Goal: Task Accomplishment & Management: Manage account settings

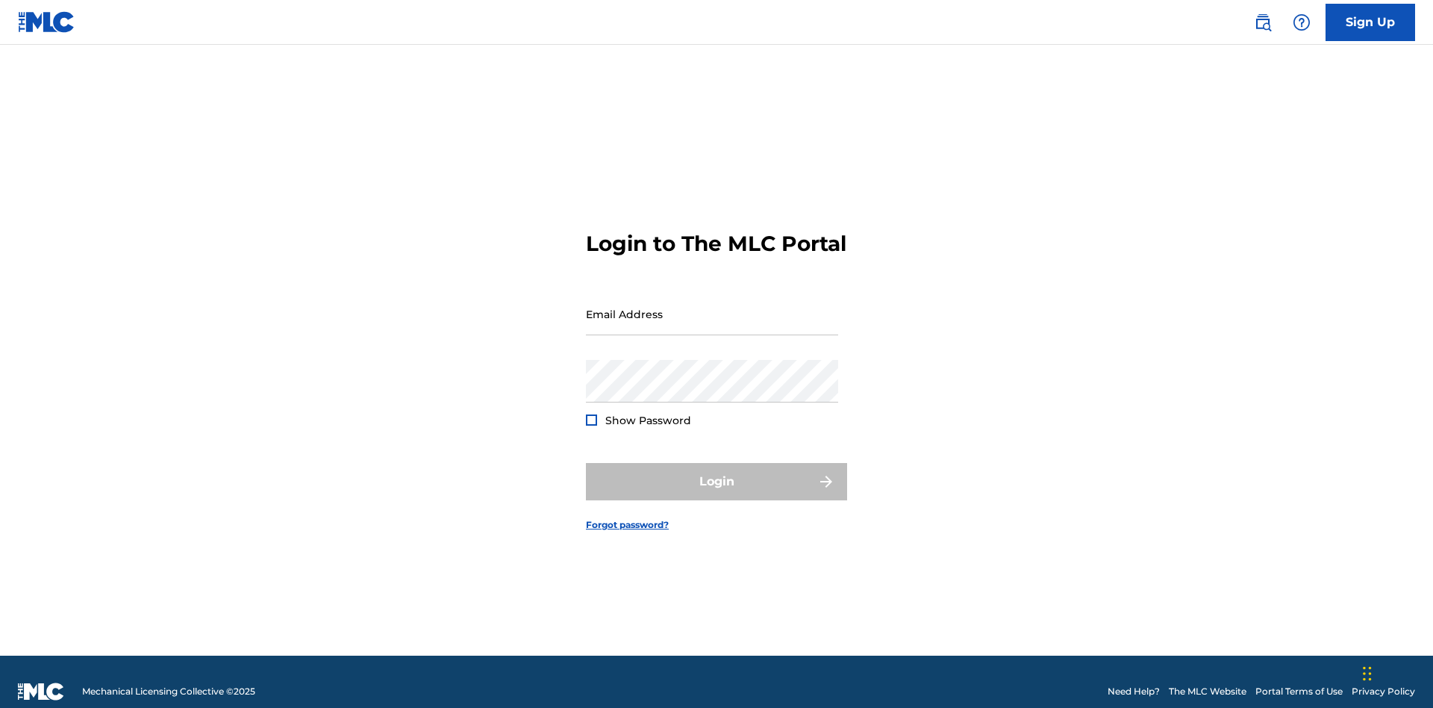
scroll to position [19, 0]
click at [712, 307] on input "Email Address" at bounding box center [712, 314] width 252 height 43
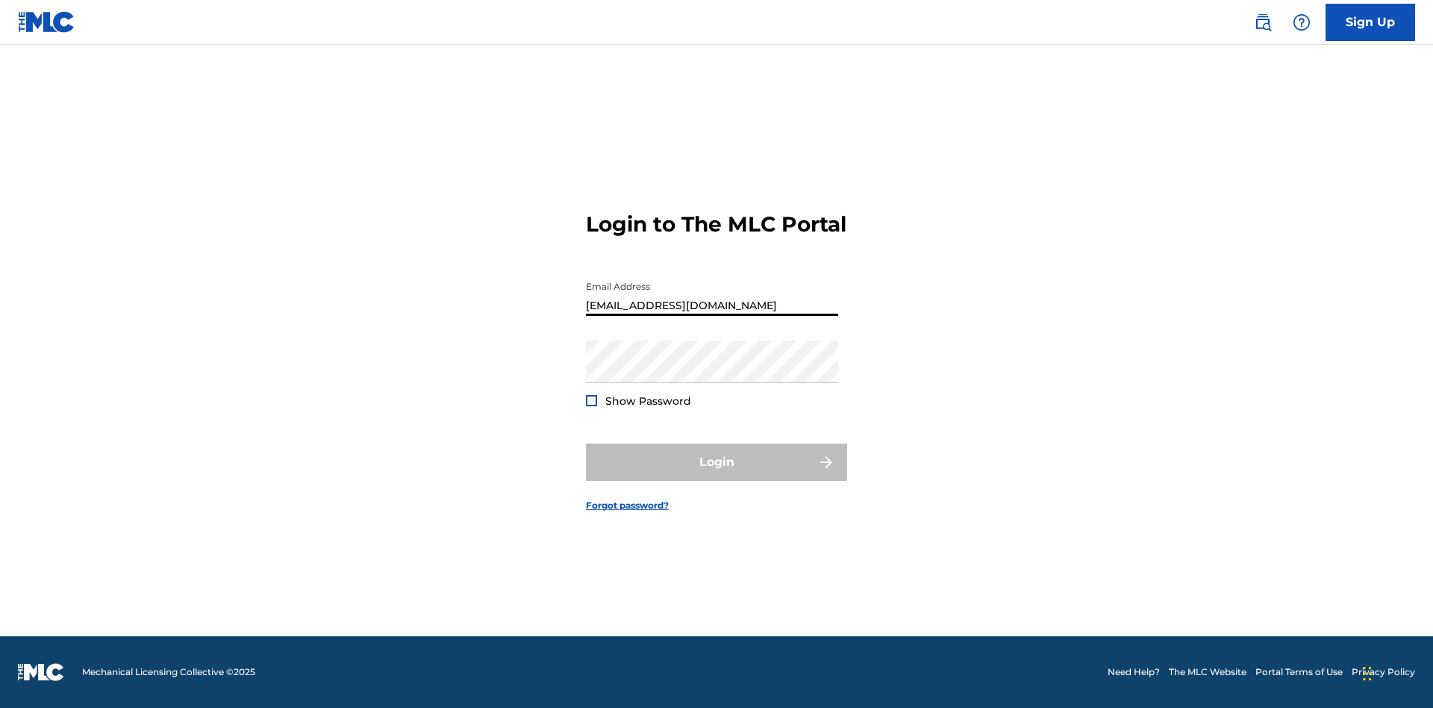
scroll to position [0, 35]
type input "[EMAIL_ADDRESS][DOMAIN_NAME]"
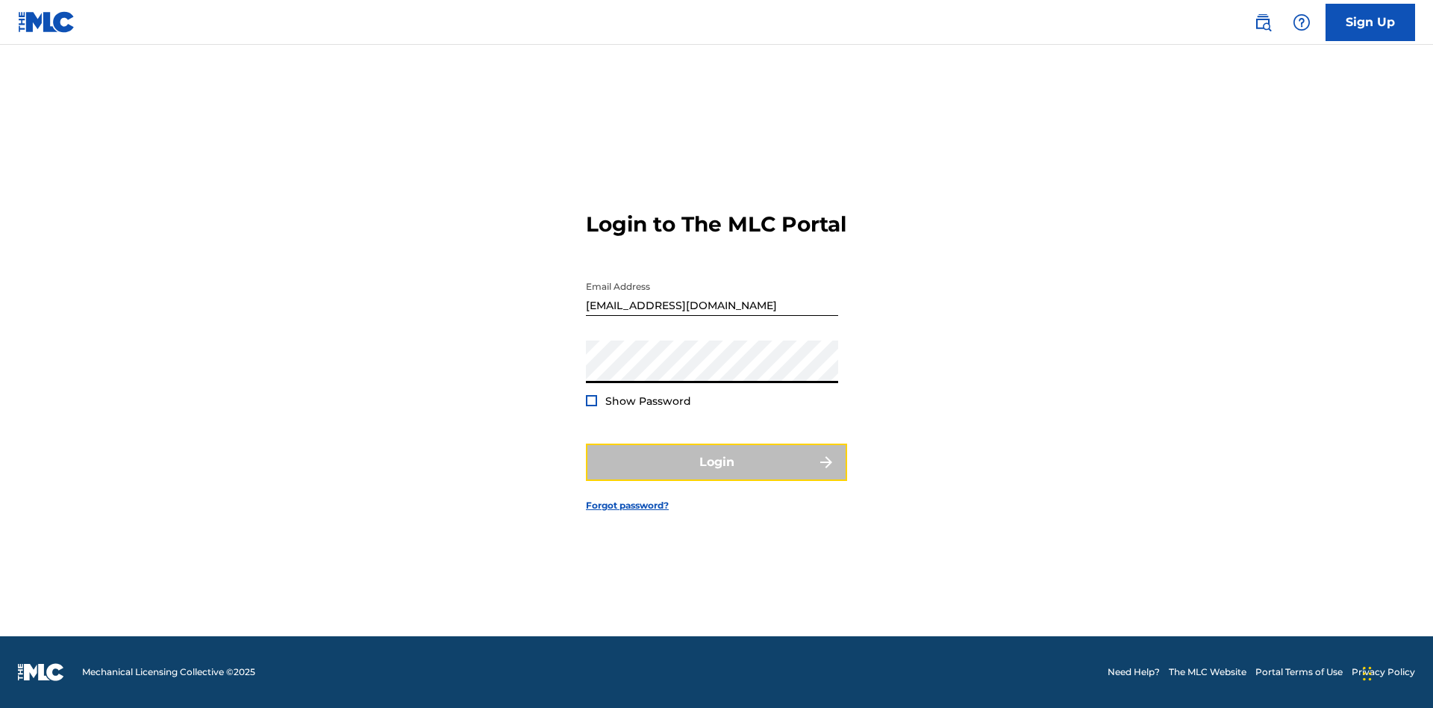
click at [717, 475] on button "Login" at bounding box center [716, 461] width 261 height 37
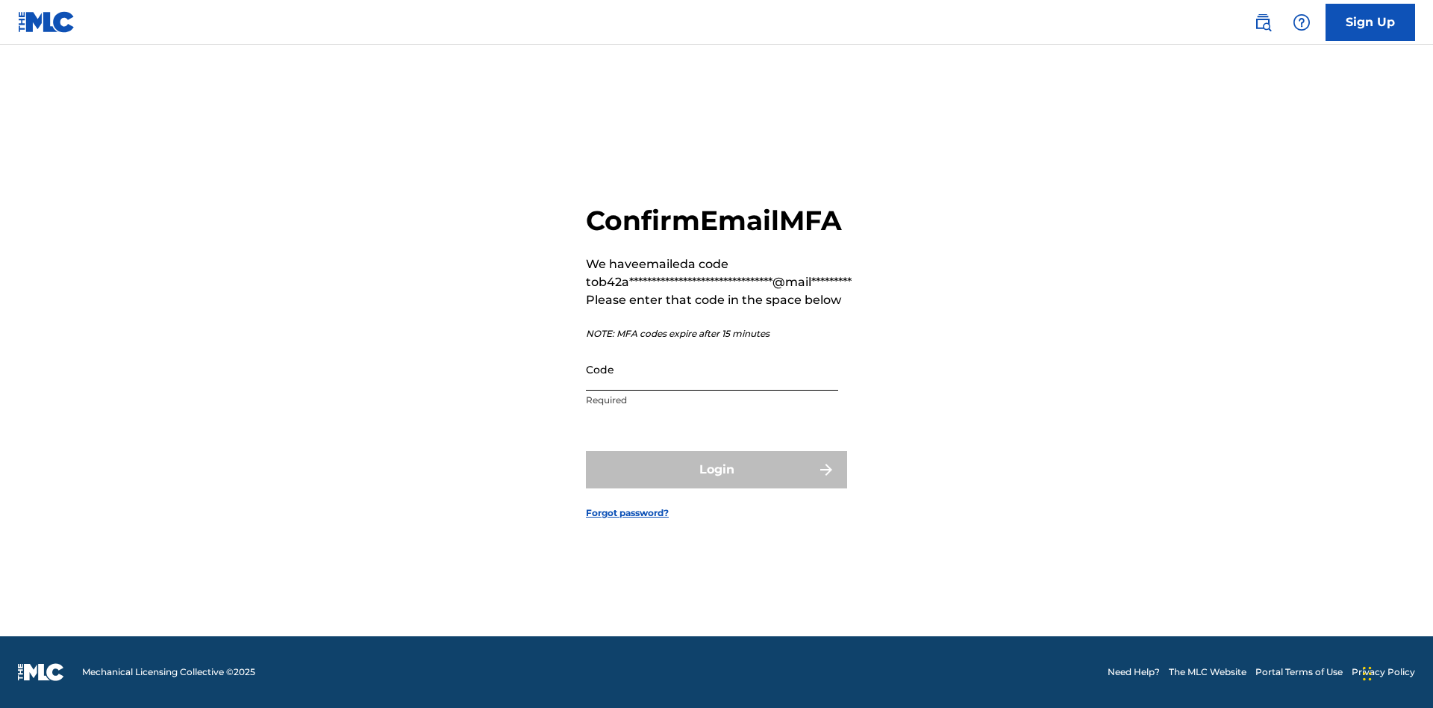
click at [712, 369] on input "Code" at bounding box center [712, 369] width 252 height 43
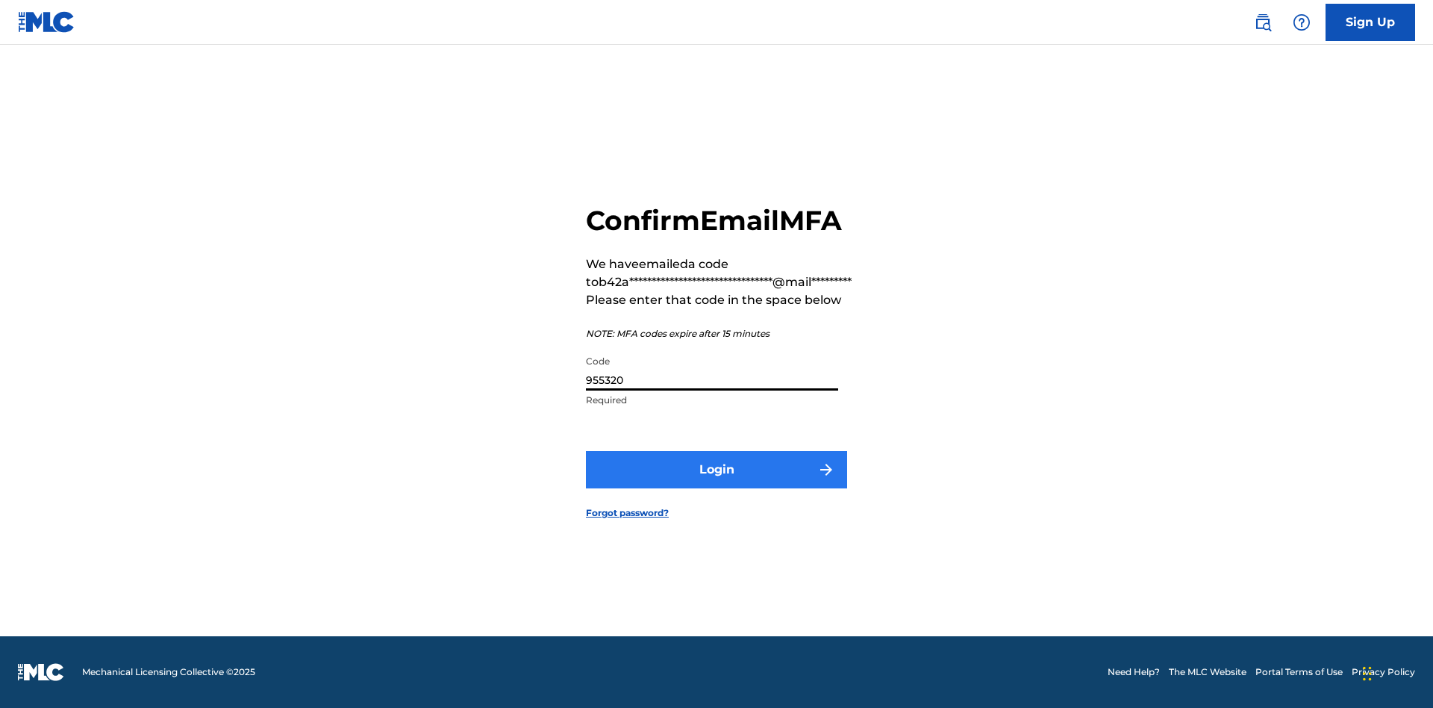
type input "955320"
click at [717, 469] on button "Login" at bounding box center [716, 469] width 261 height 37
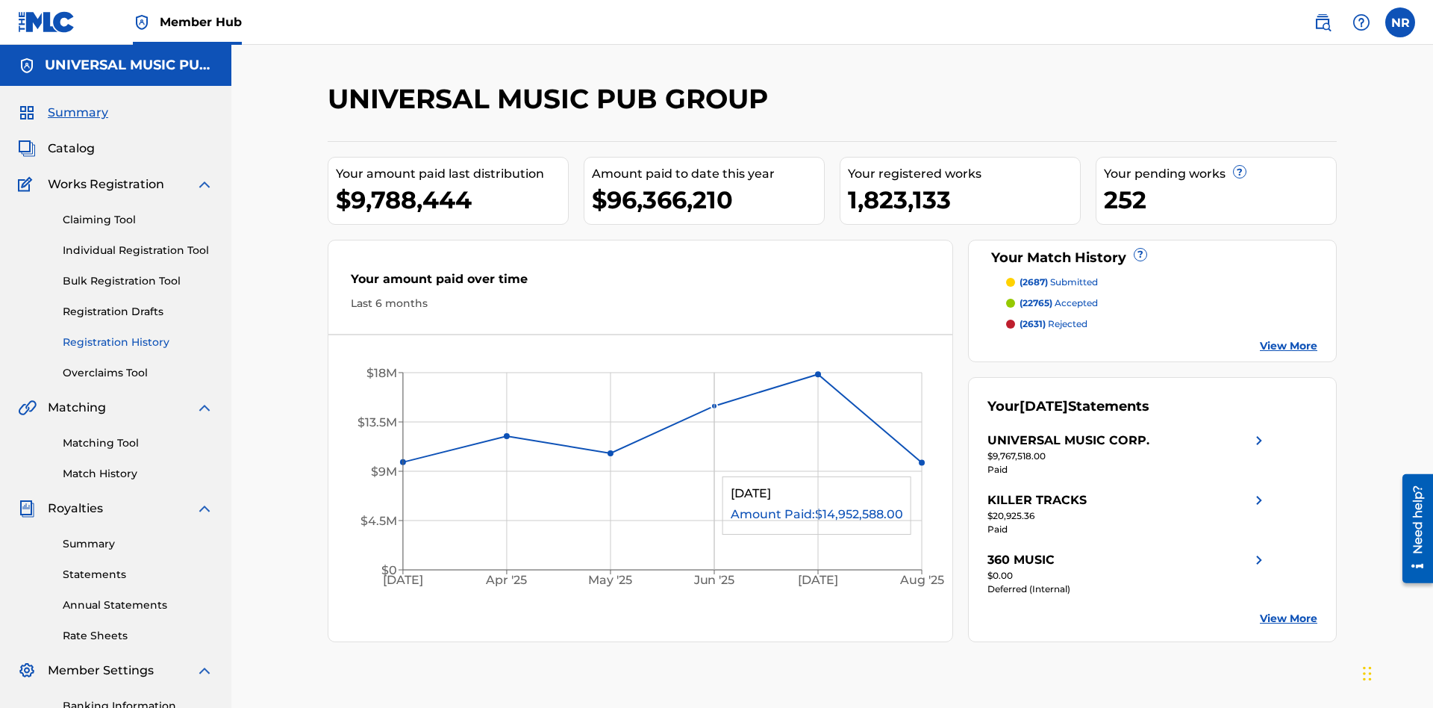
click at [138, 334] on link "Registration History" at bounding box center [138, 342] width 151 height 16
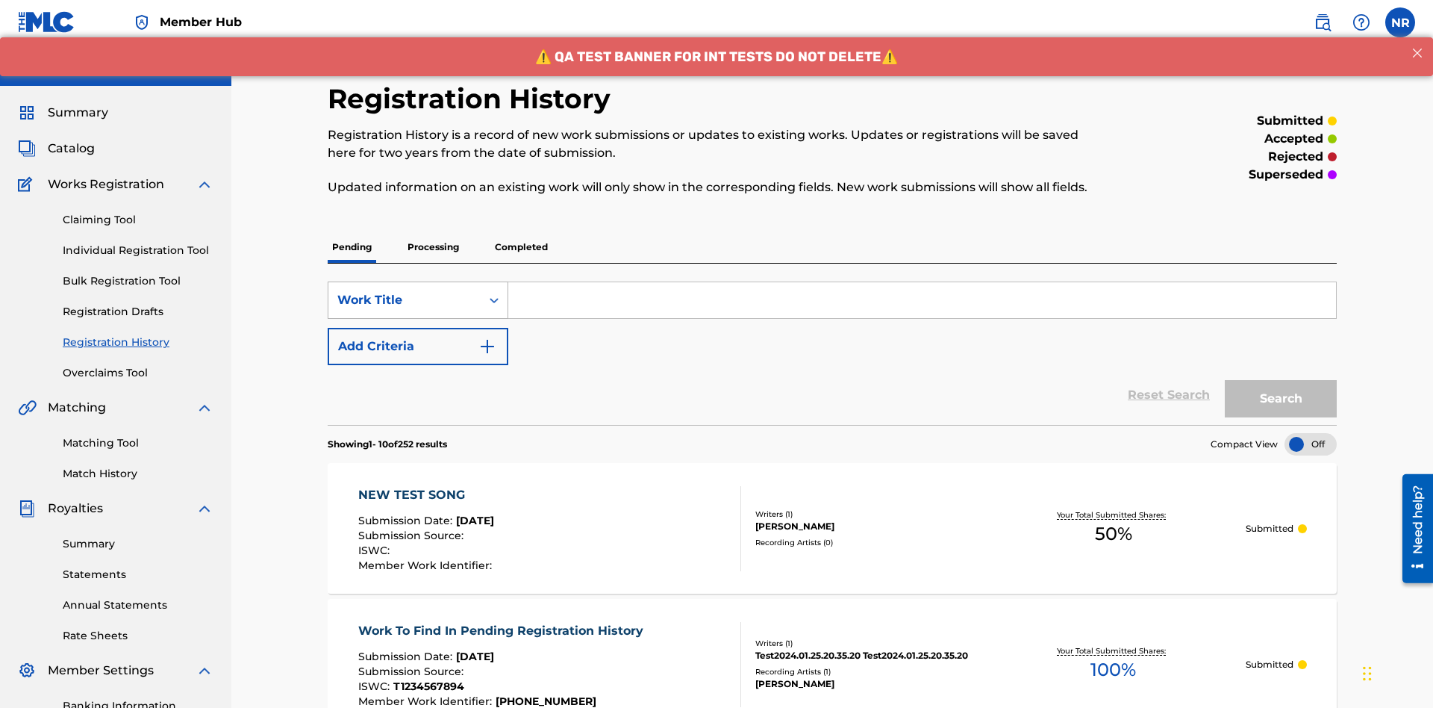
click at [405, 291] on div "Work Title" at bounding box center [404, 300] width 134 height 18
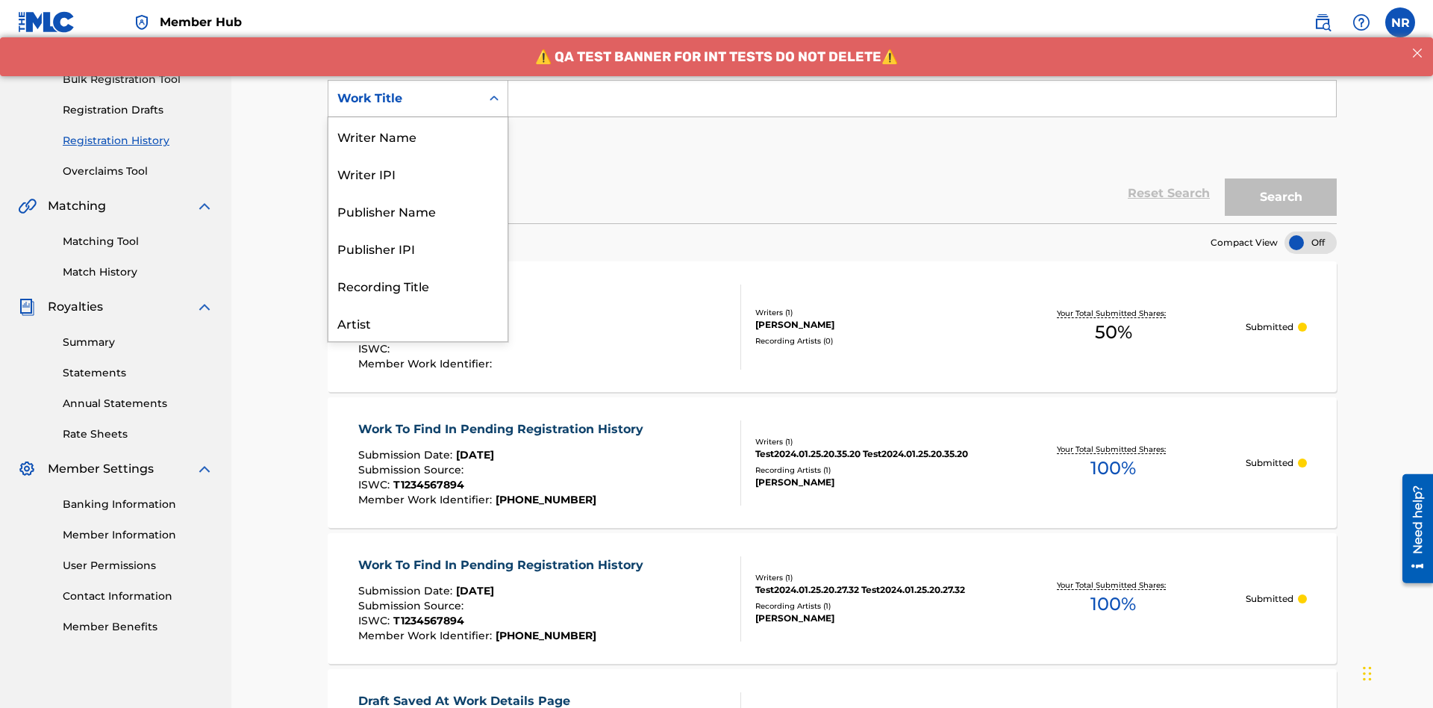
scroll to position [75, 0]
click at [418, 322] on div "Work Title" at bounding box center [417, 322] width 179 height 37
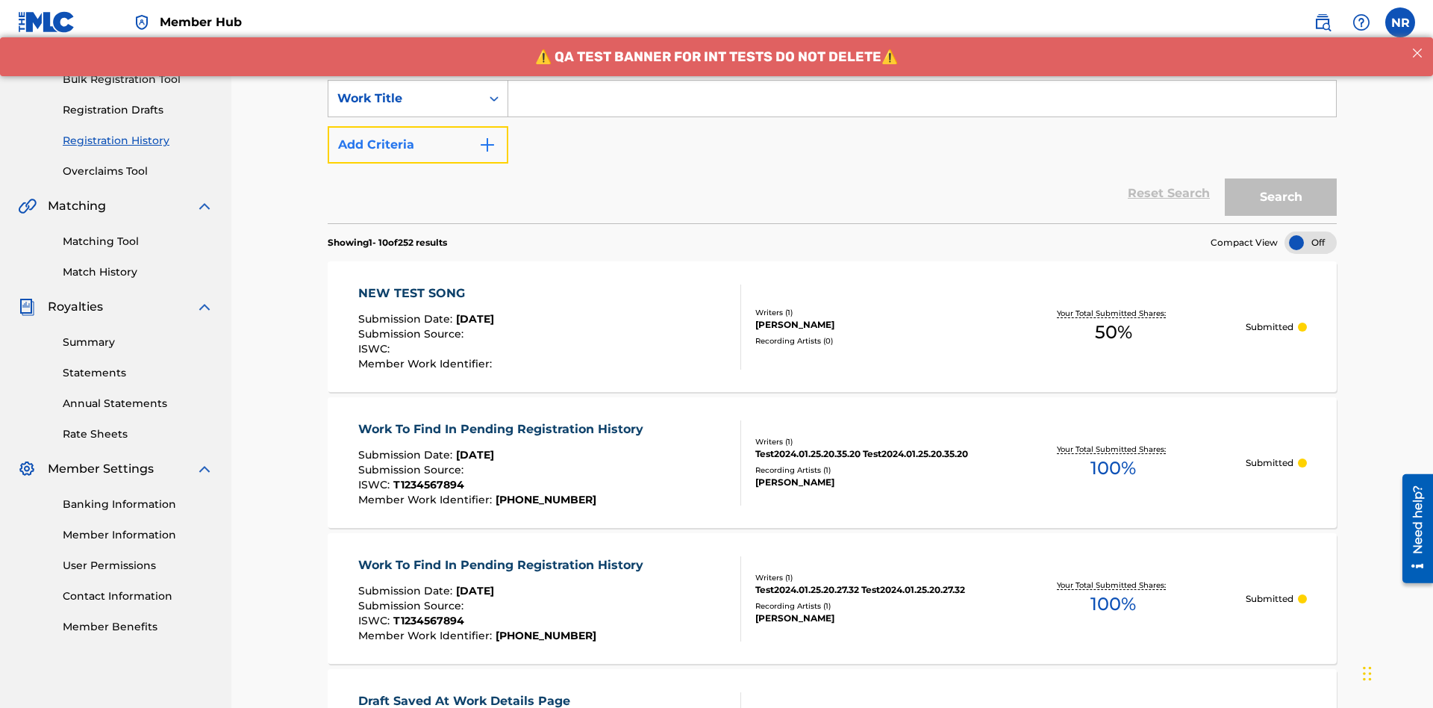
click at [418, 126] on button "Add Criteria" at bounding box center [418, 144] width 181 height 37
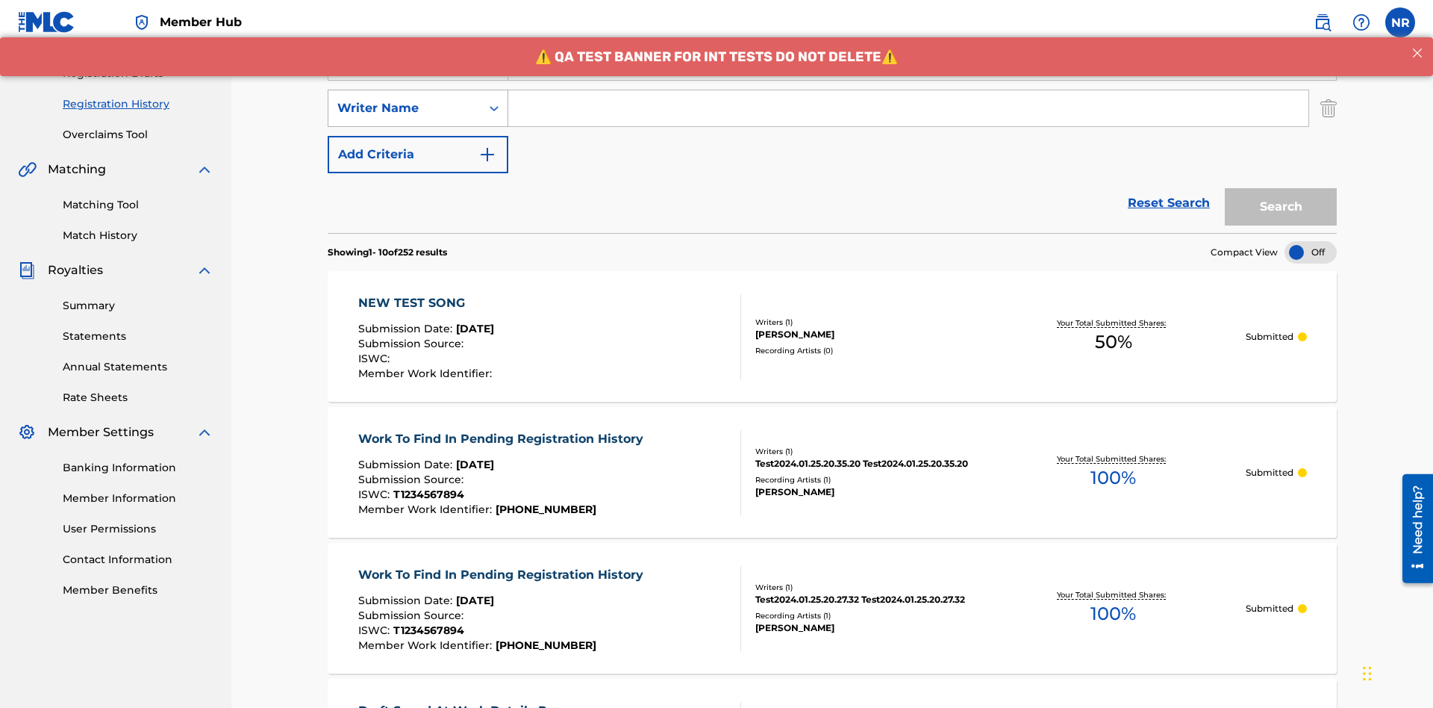
click at [405, 99] on div "Writer Name" at bounding box center [404, 108] width 134 height 18
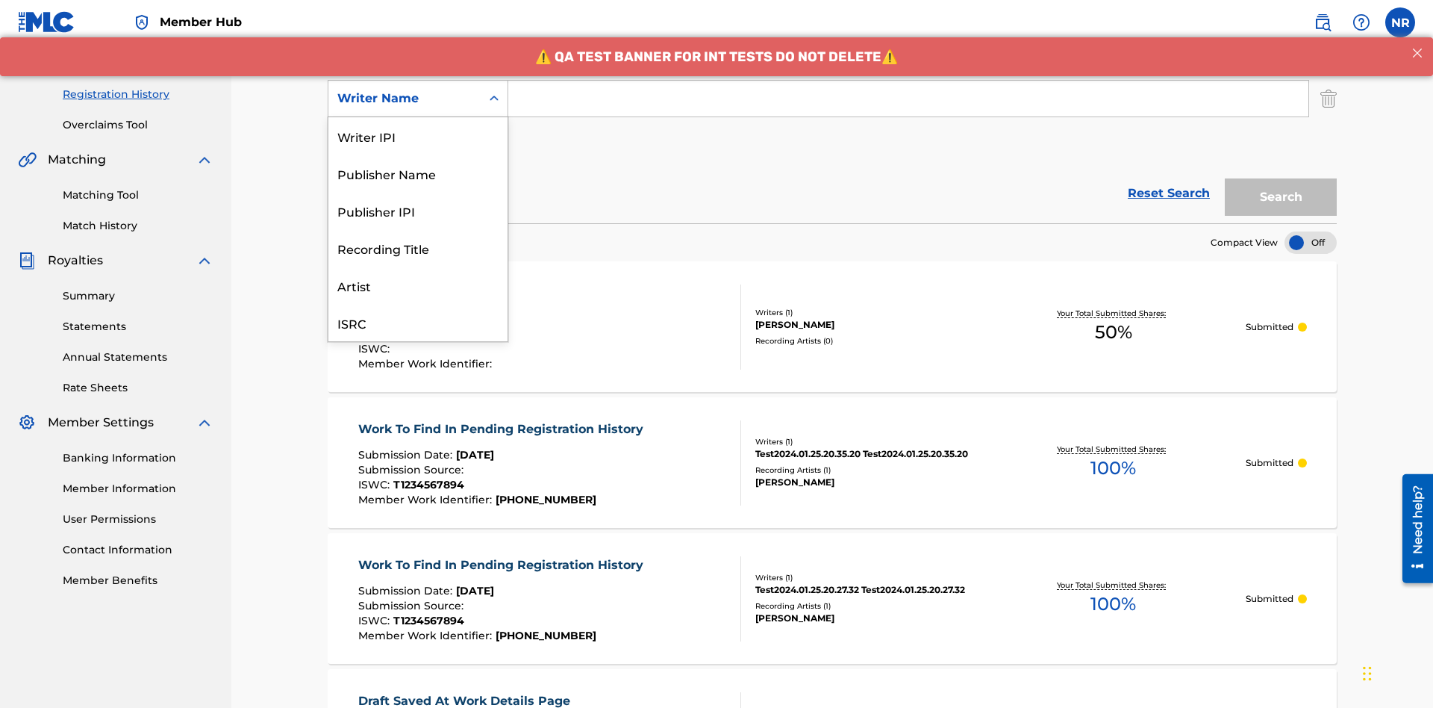
scroll to position [37, 0]
click at [418, 210] on div "Recording Title" at bounding box center [417, 210] width 179 height 37
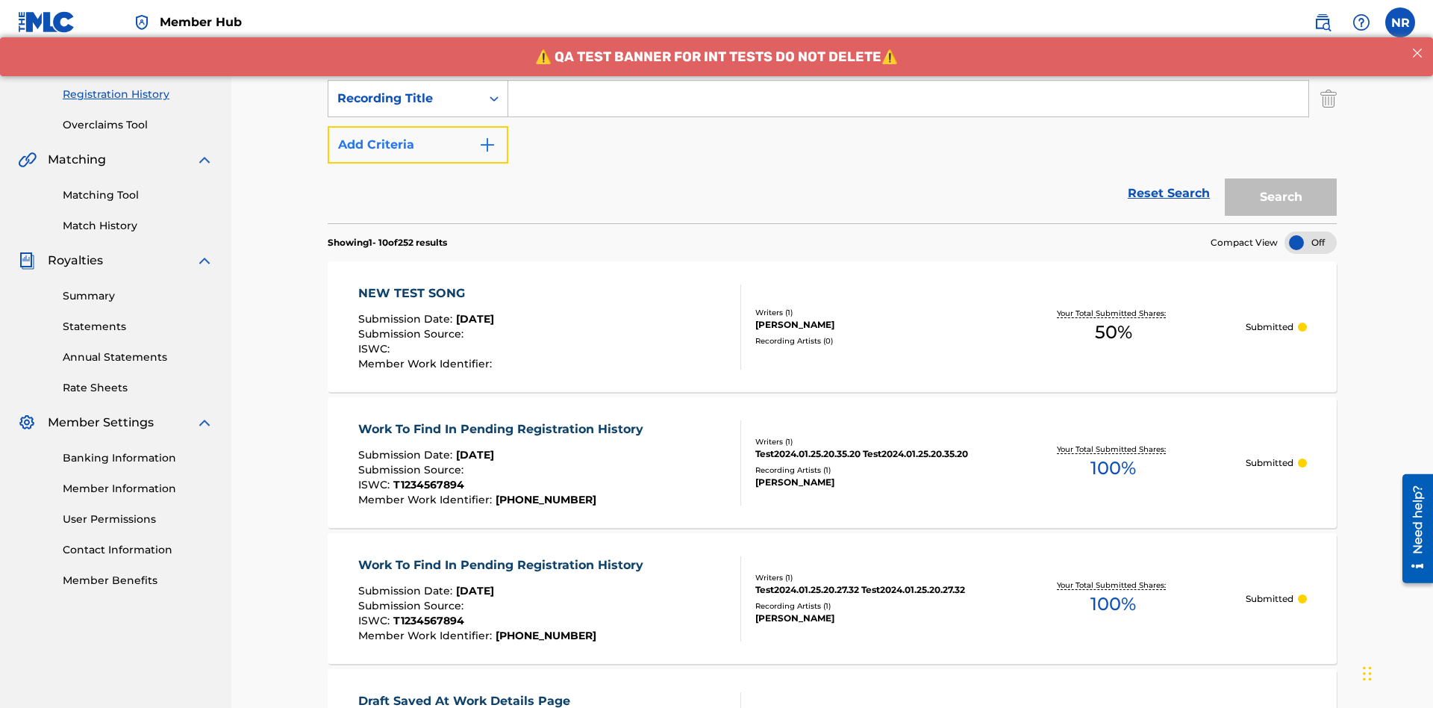
click at [418, 126] on button "Add Criteria" at bounding box center [418, 144] width 181 height 37
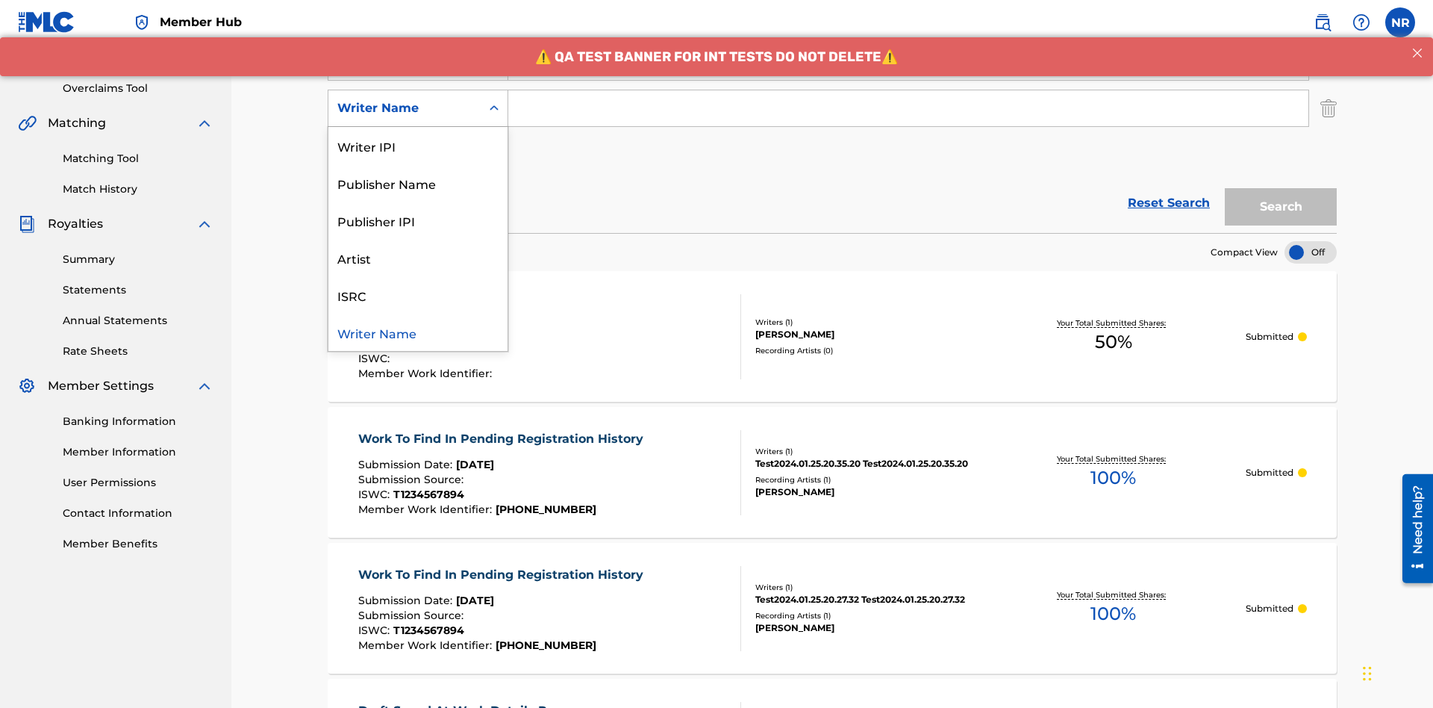
scroll to position [294, 0]
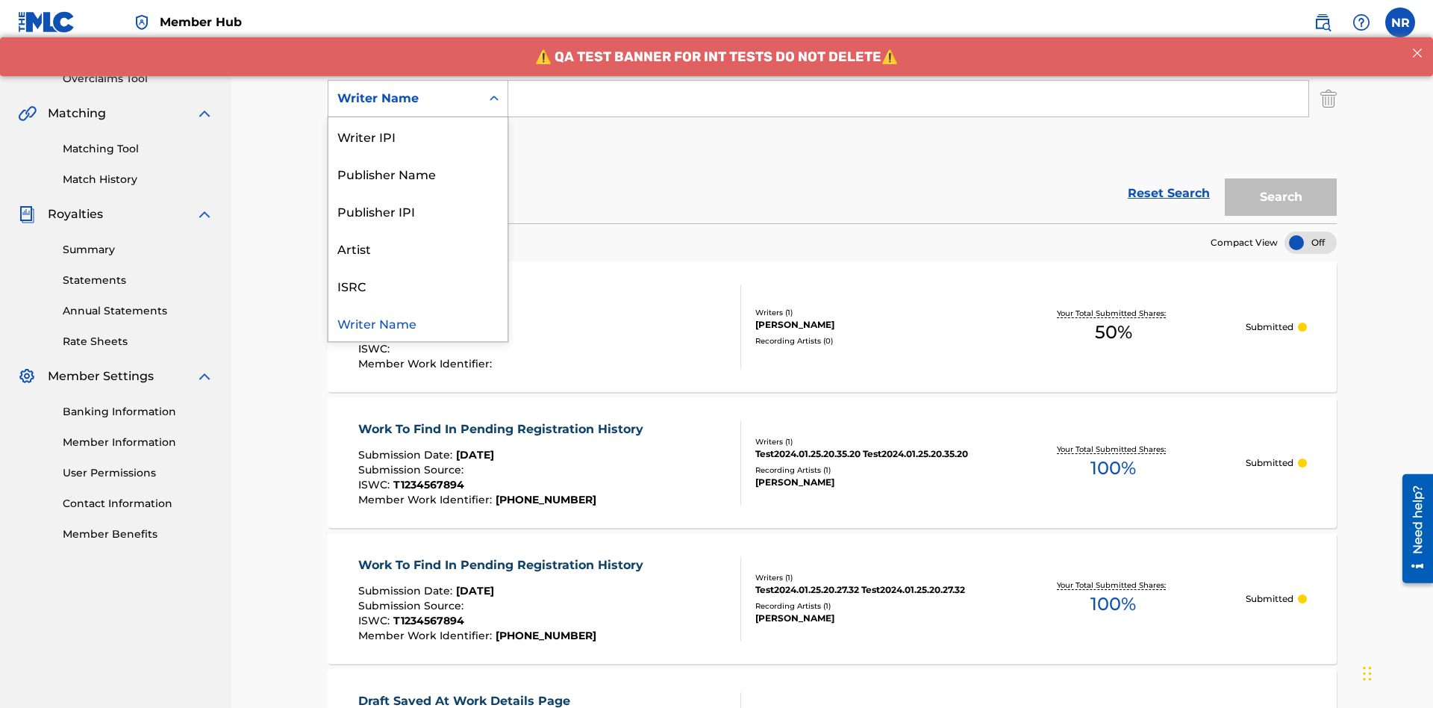
click at [418, 285] on div "ISRC" at bounding box center [417, 284] width 179 height 37
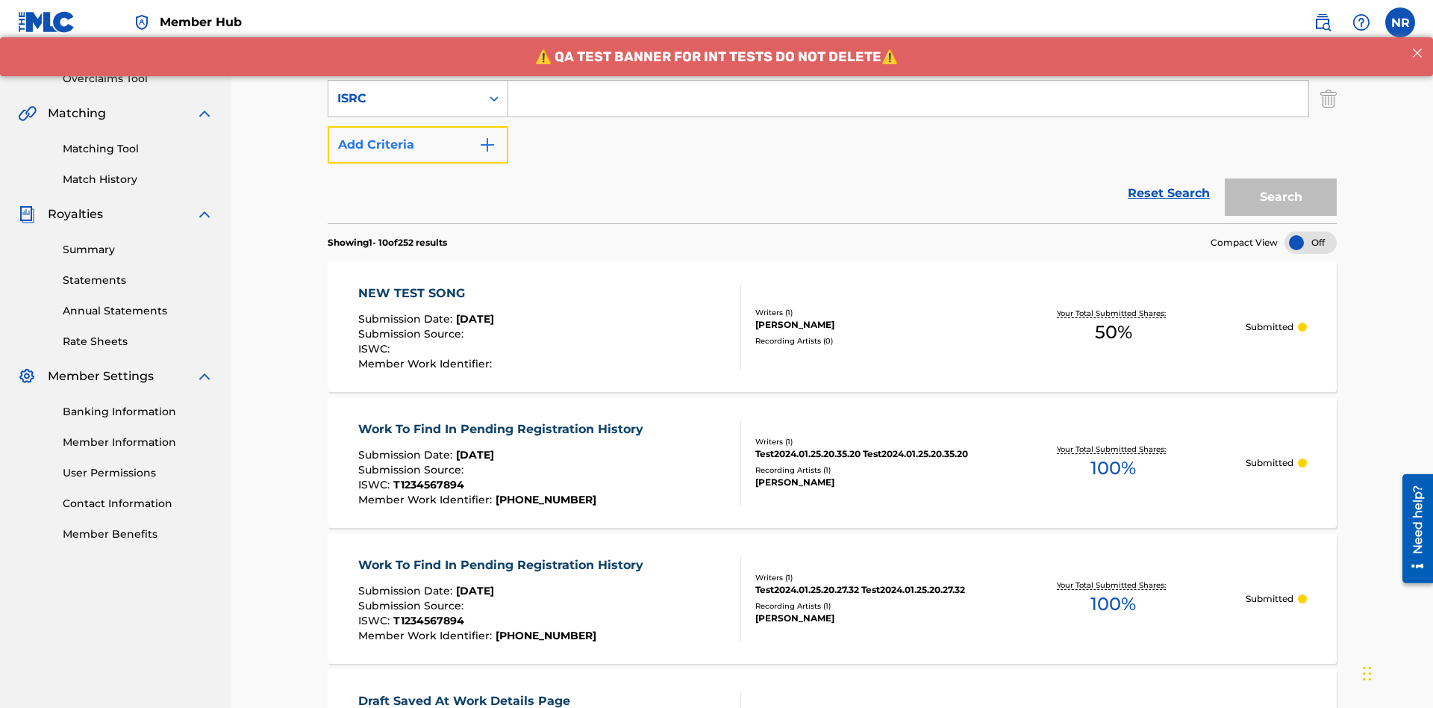
click at [418, 126] on button "Add Criteria" at bounding box center [418, 144] width 181 height 37
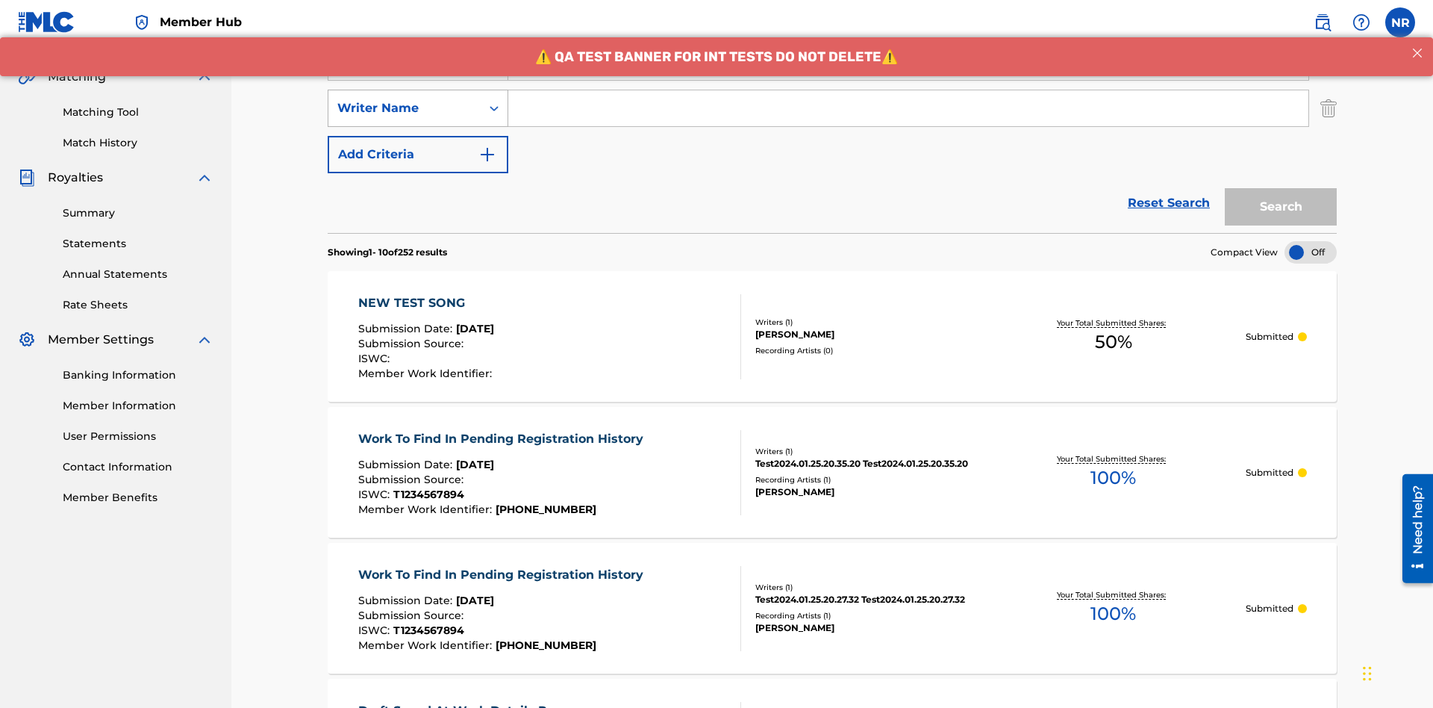
click at [405, 99] on div "Writer Name" at bounding box center [404, 108] width 134 height 18
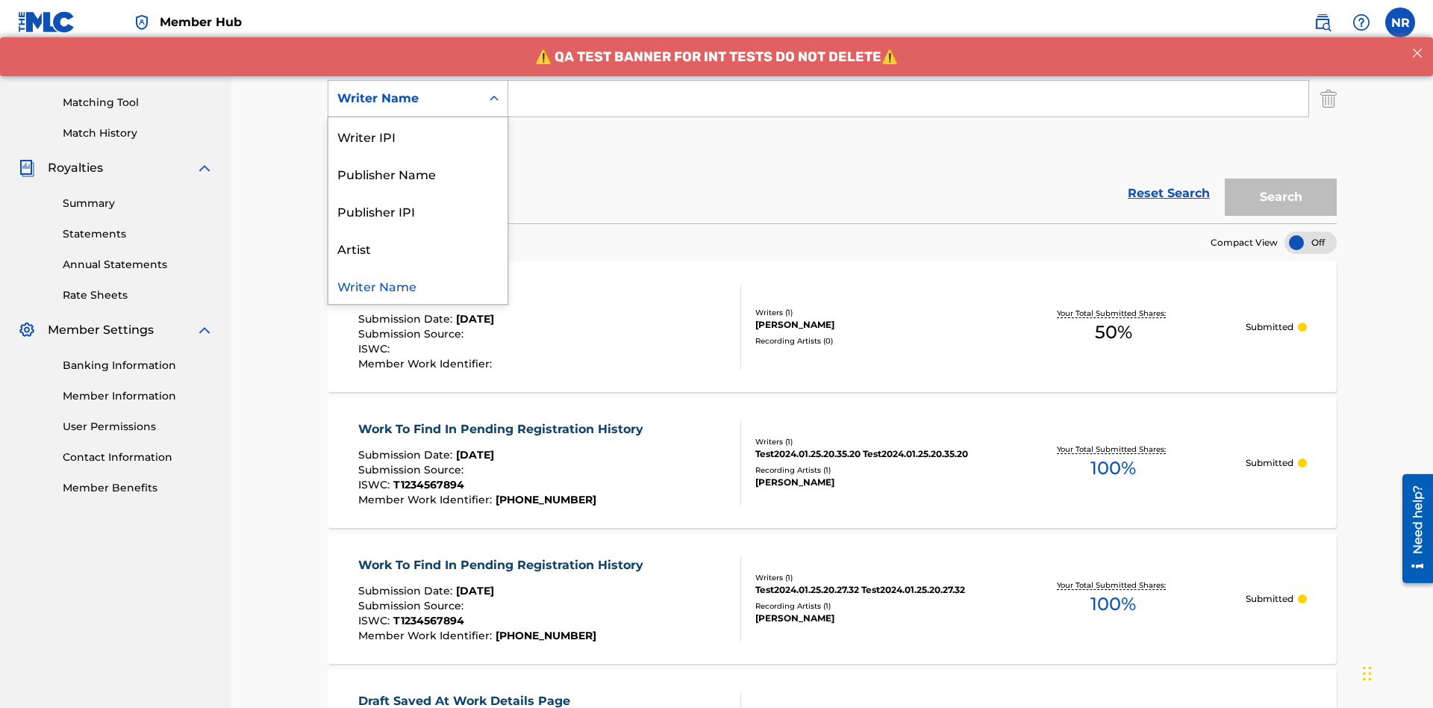
click at [418, 285] on div "Writer Name" at bounding box center [417, 284] width 179 height 37
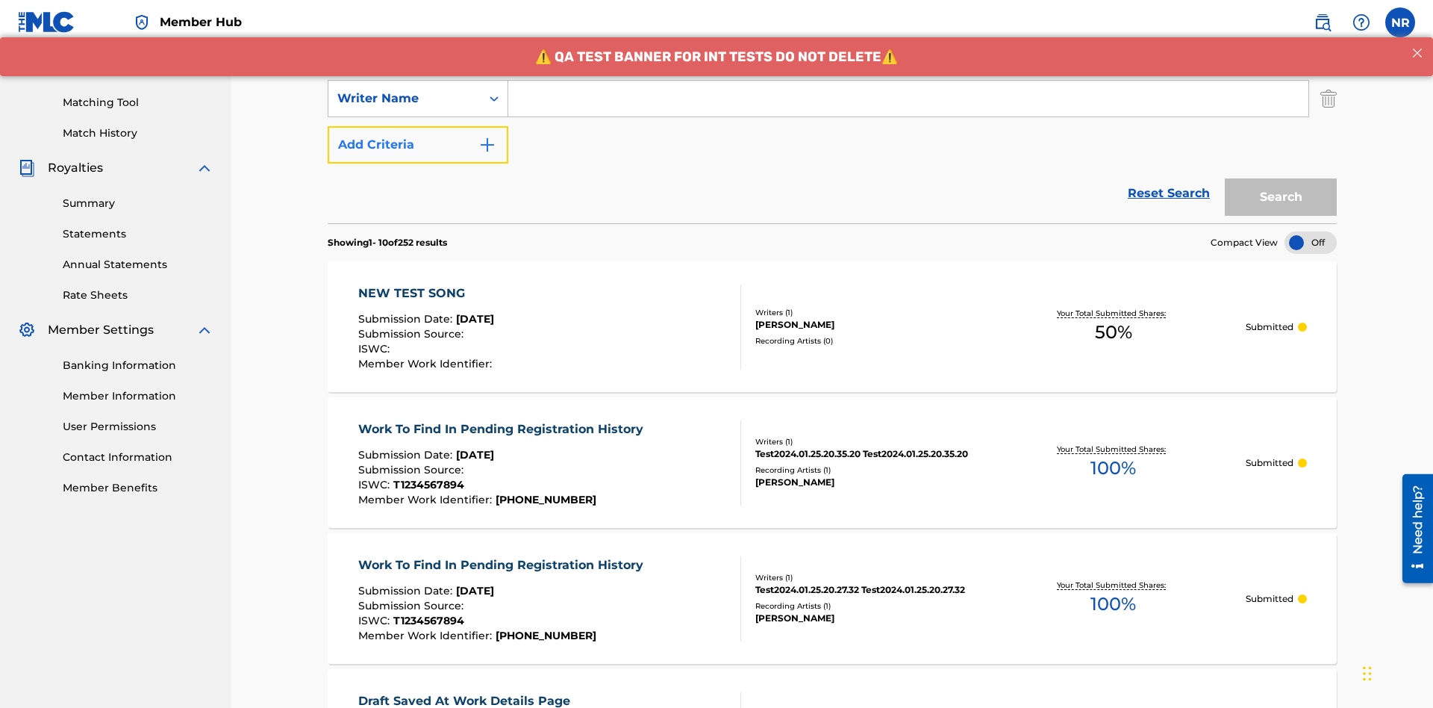
click at [418, 126] on button "Add Criteria" at bounding box center [418, 144] width 181 height 37
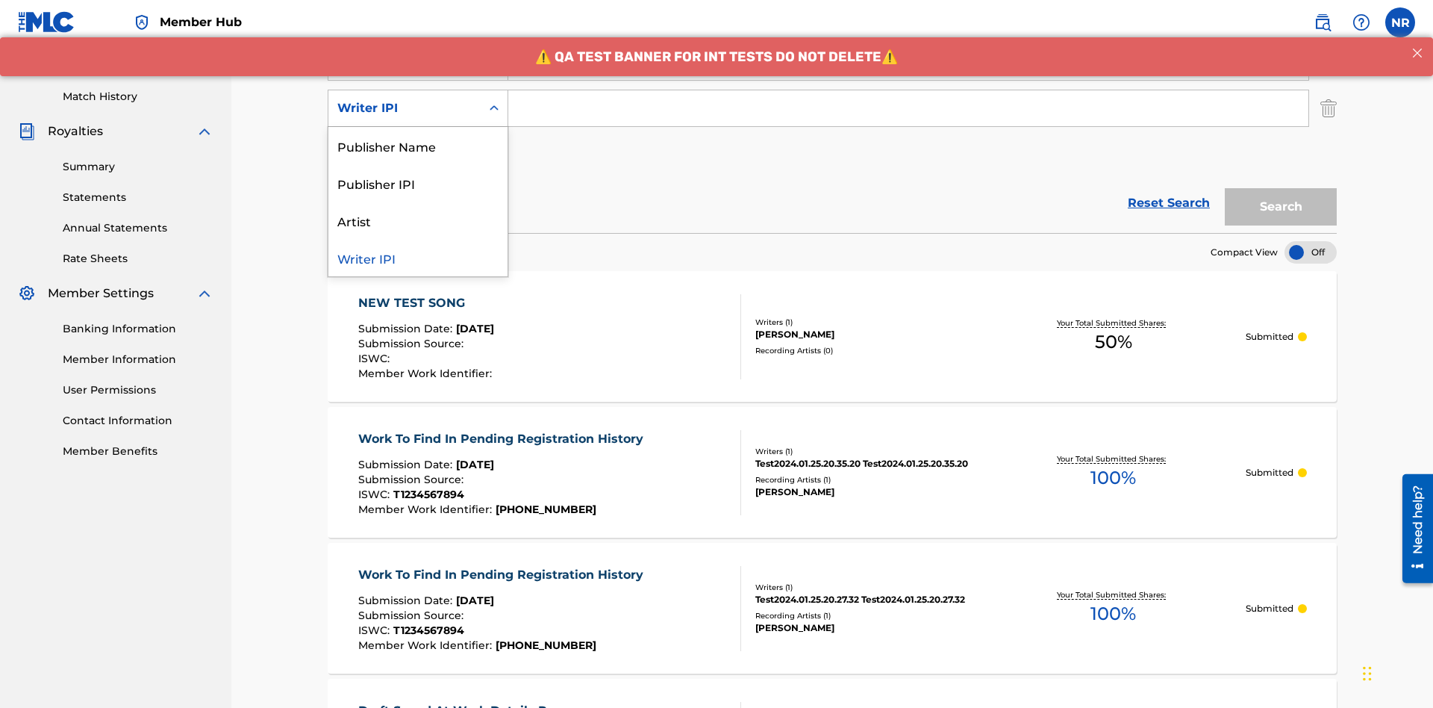
scroll to position [387, 0]
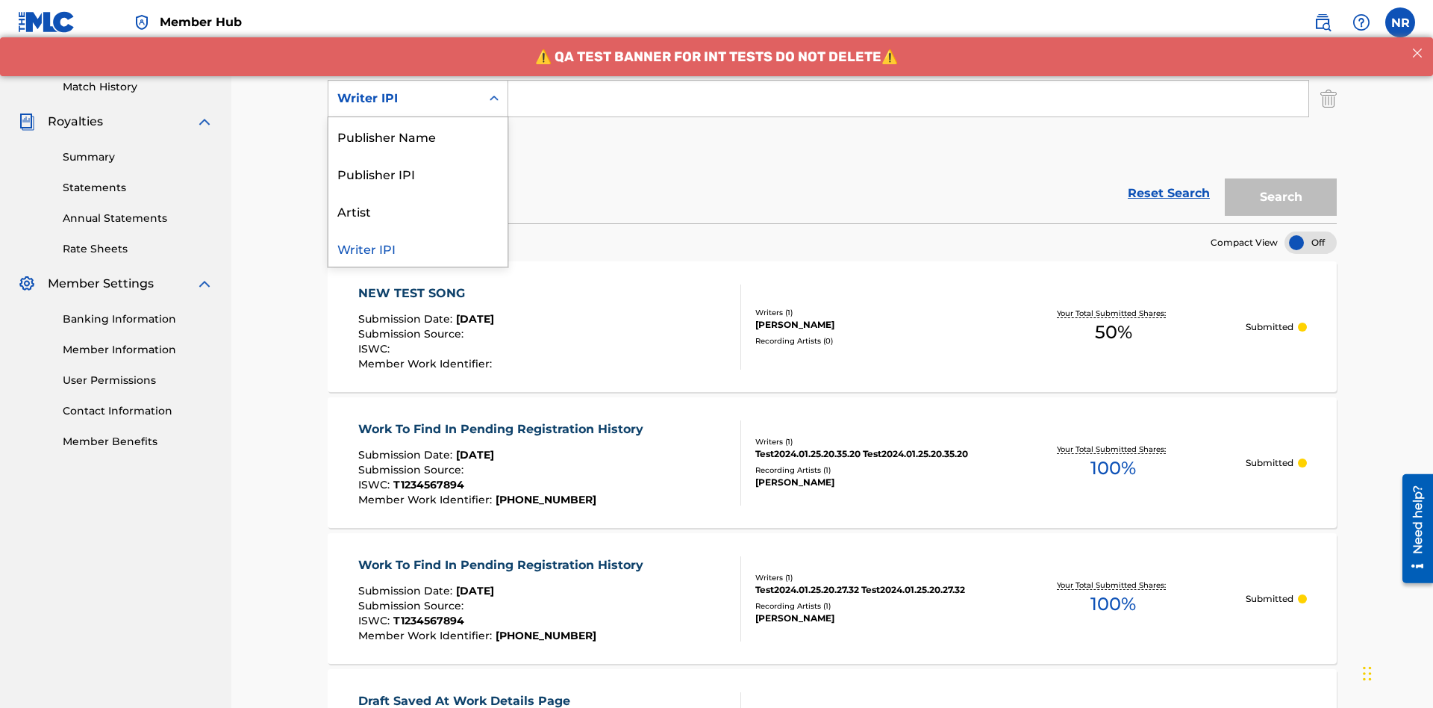
click at [418, 136] on div "Publisher Name" at bounding box center [417, 135] width 179 height 37
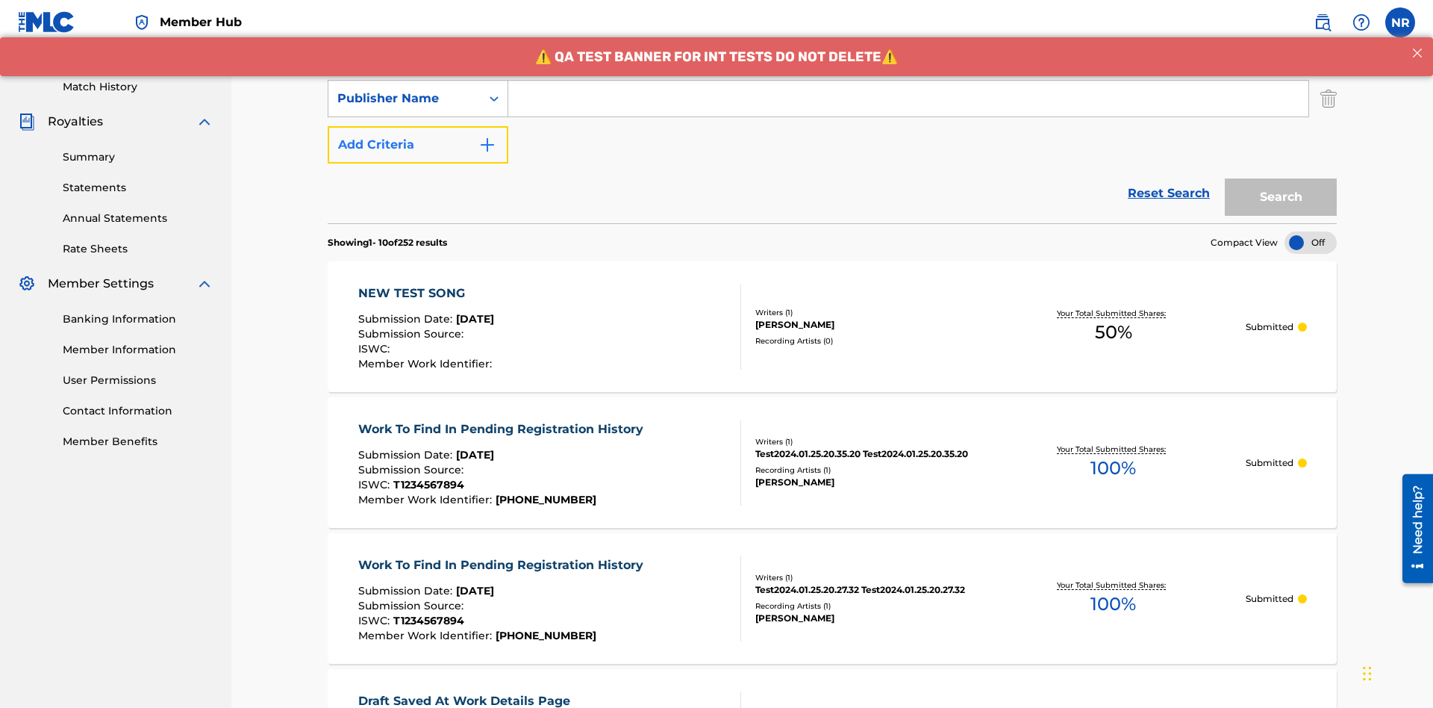
click at [418, 126] on button "Add Criteria" at bounding box center [418, 144] width 181 height 37
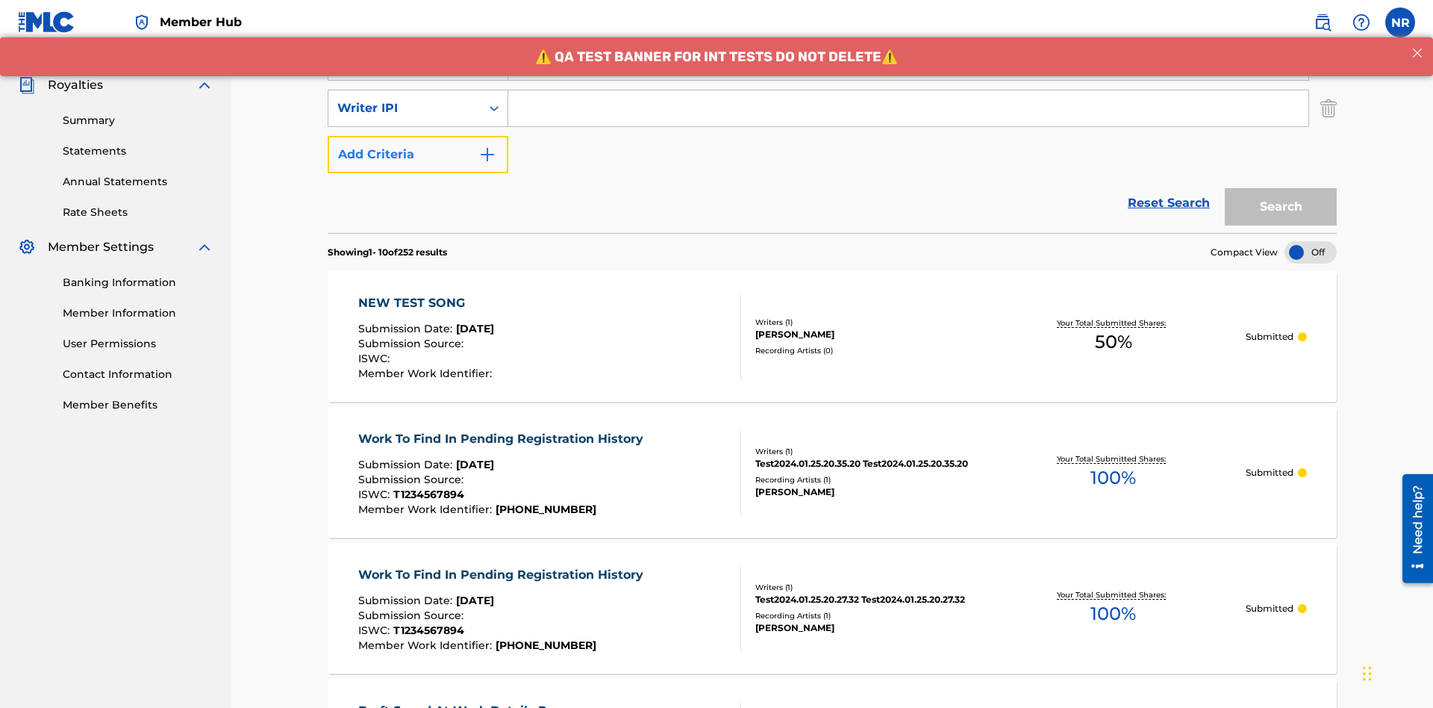
scroll to position [433, 0]
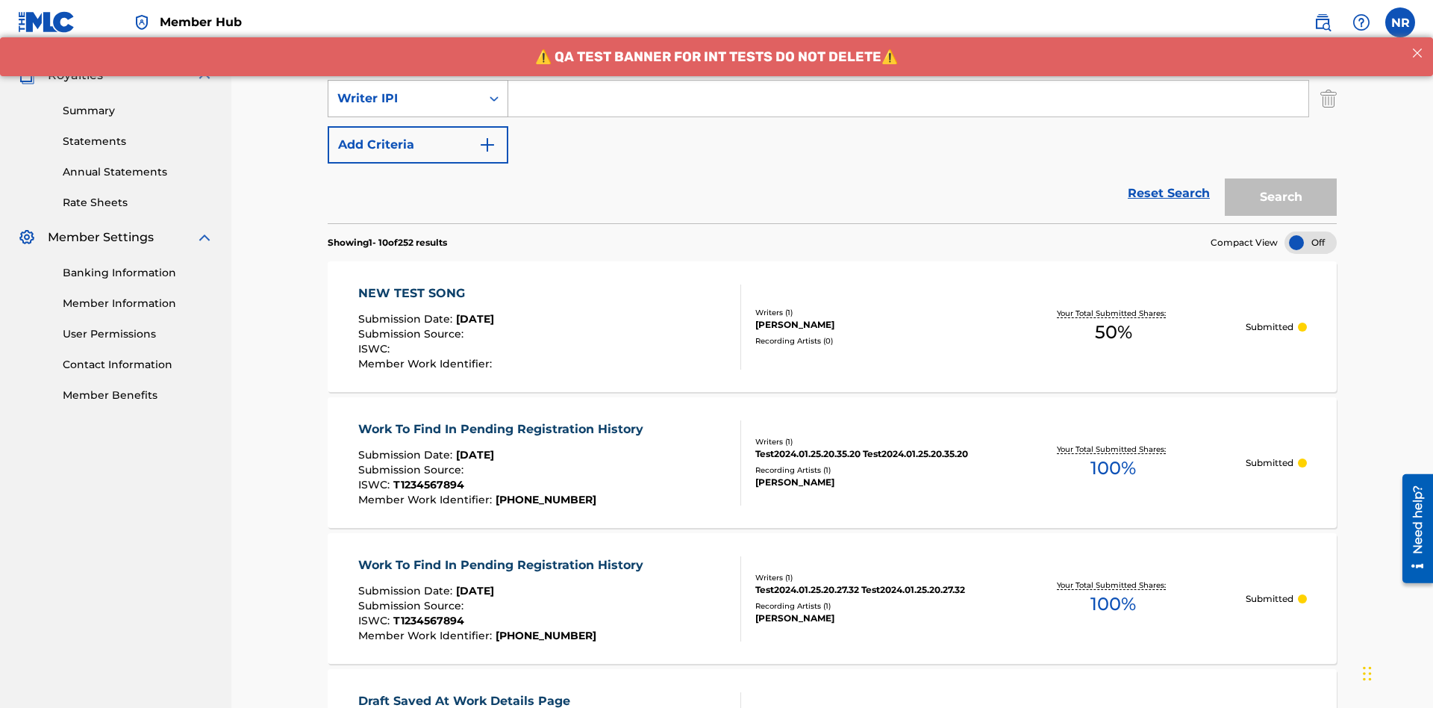
click at [405, 99] on div "Writer IPI" at bounding box center [404, 99] width 134 height 18
click at [418, 136] on div "Publisher IPI" at bounding box center [417, 135] width 179 height 37
click at [418, 126] on button "Add Criteria" at bounding box center [418, 144] width 181 height 37
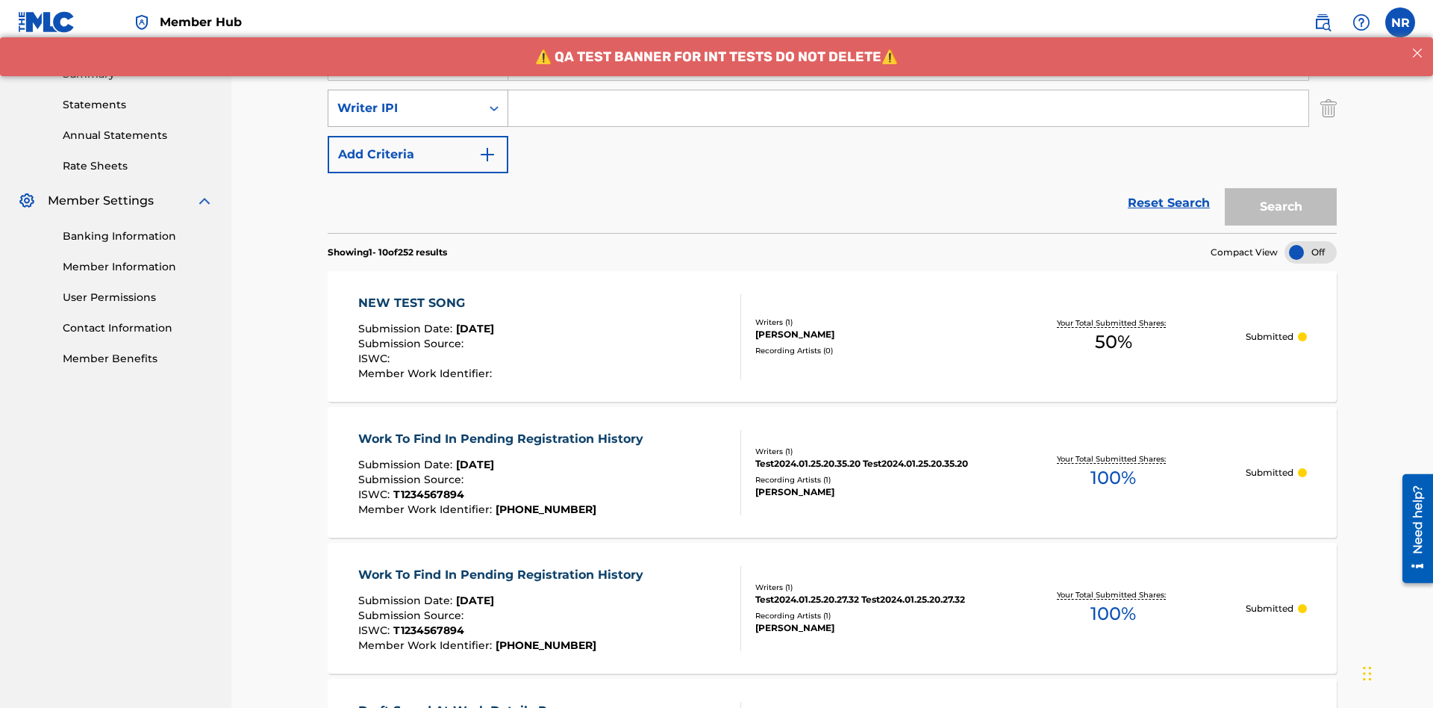
click at [405, 99] on div "Writer IPI" at bounding box center [404, 108] width 134 height 18
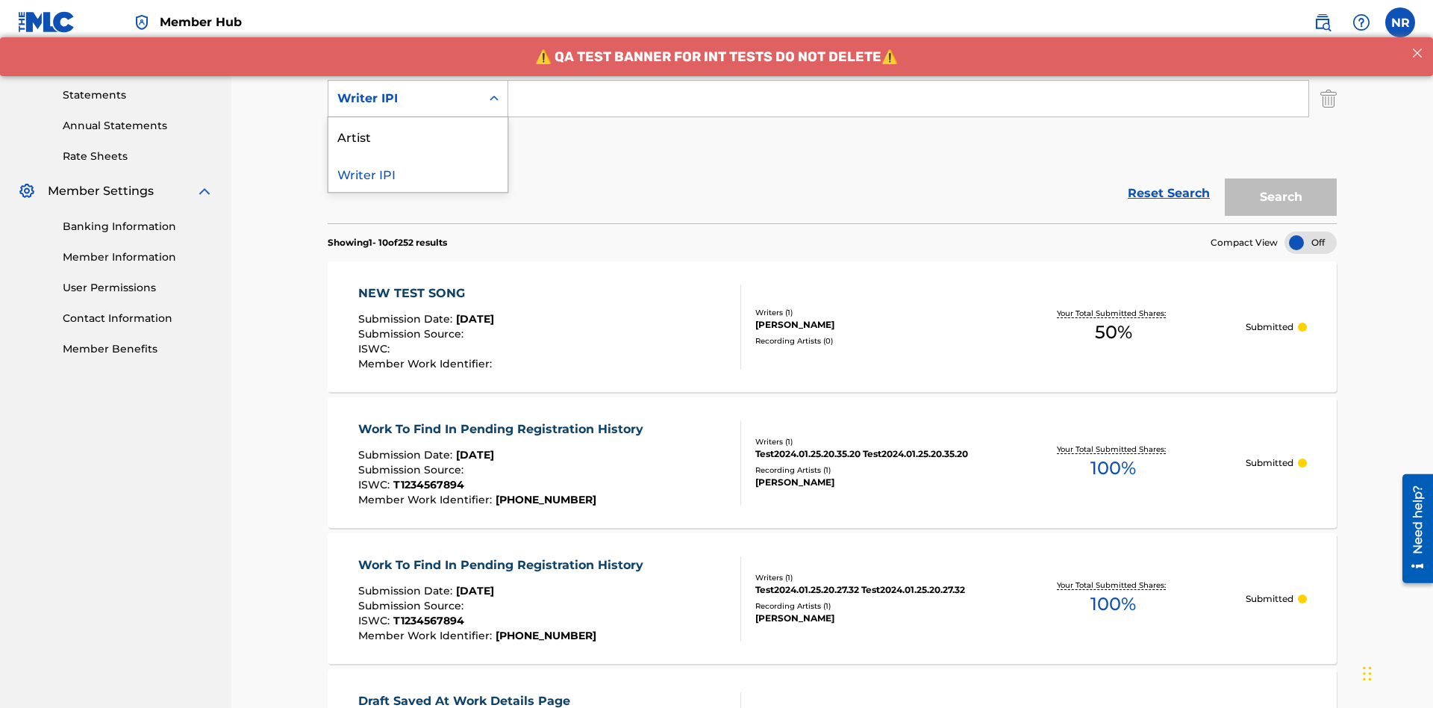
click at [418, 136] on div "Artist" at bounding box center [417, 135] width 179 height 37
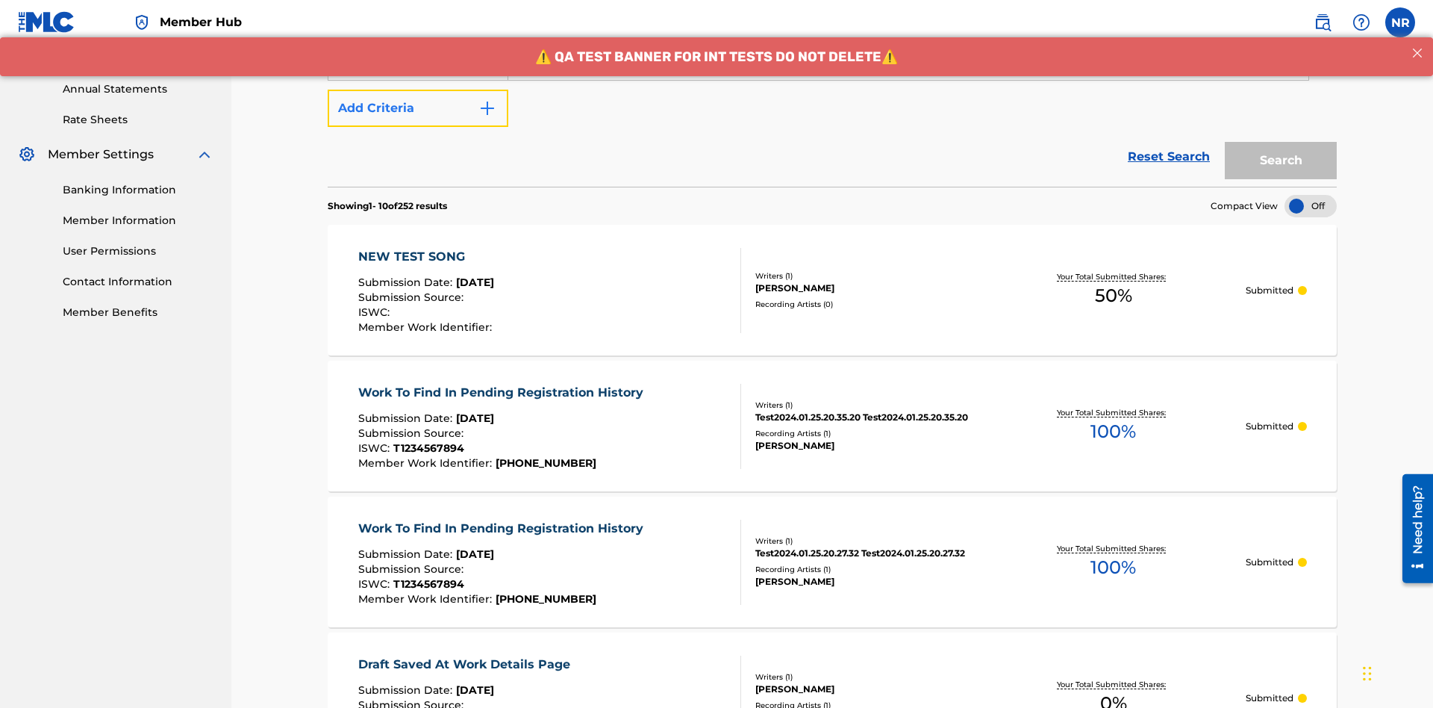
click at [418, 108] on button "Add Criteria" at bounding box center [418, 108] width 181 height 37
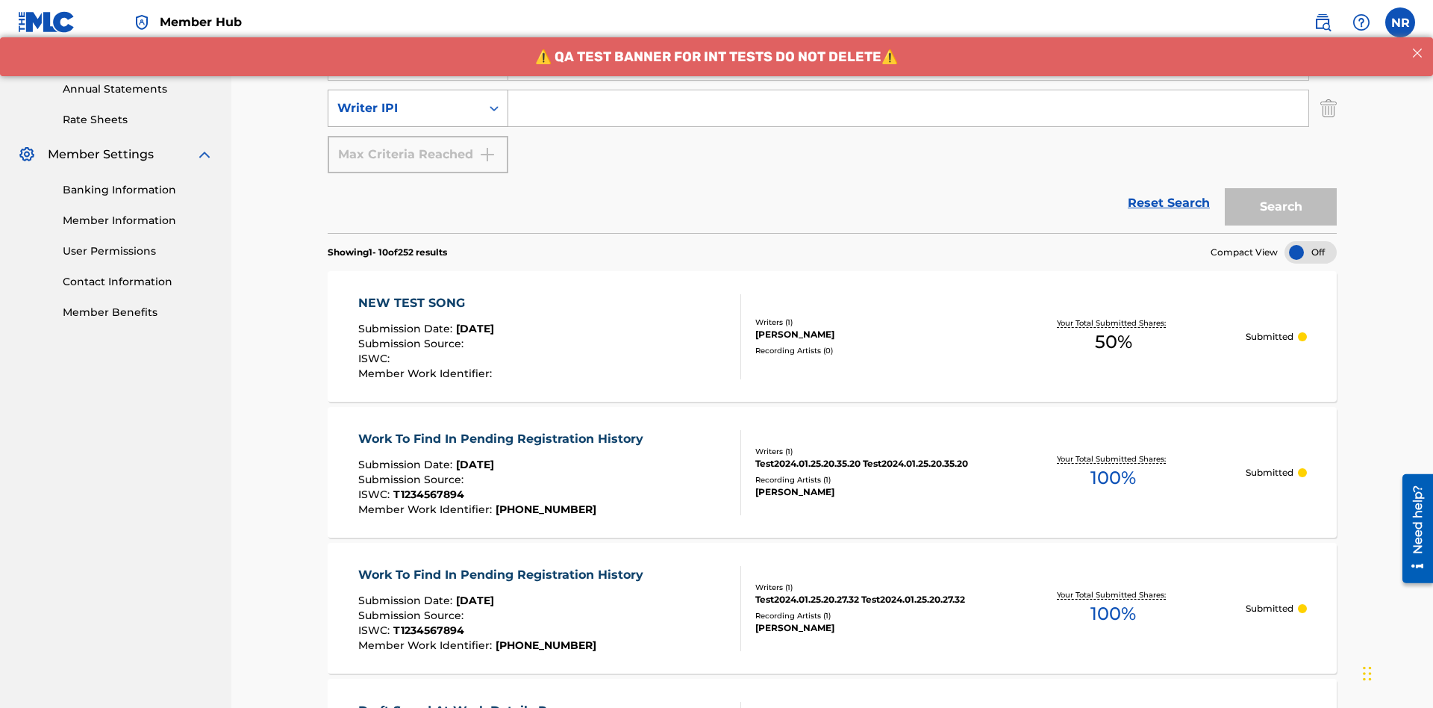
click at [405, 99] on div "Writer IPI" at bounding box center [404, 108] width 134 height 18
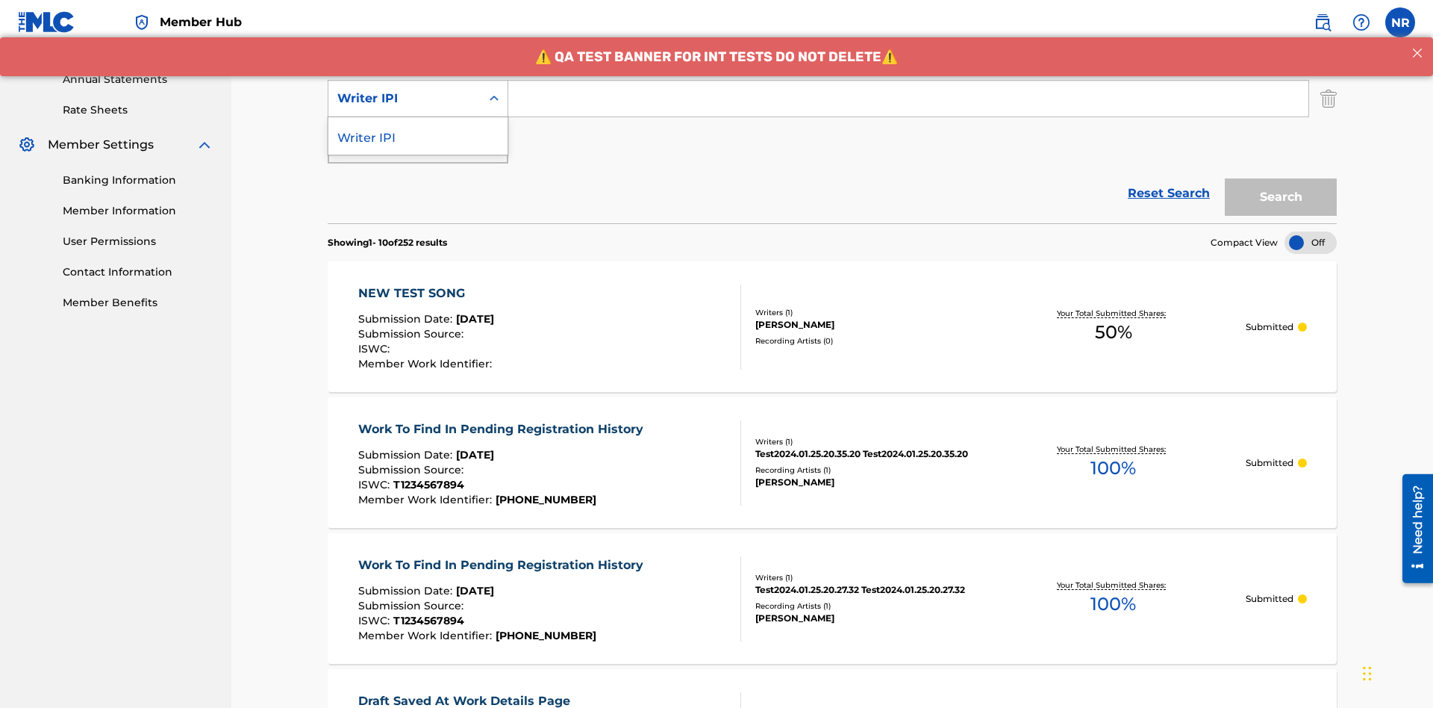
click at [418, 136] on div "Writer IPI" at bounding box center [417, 135] width 179 height 37
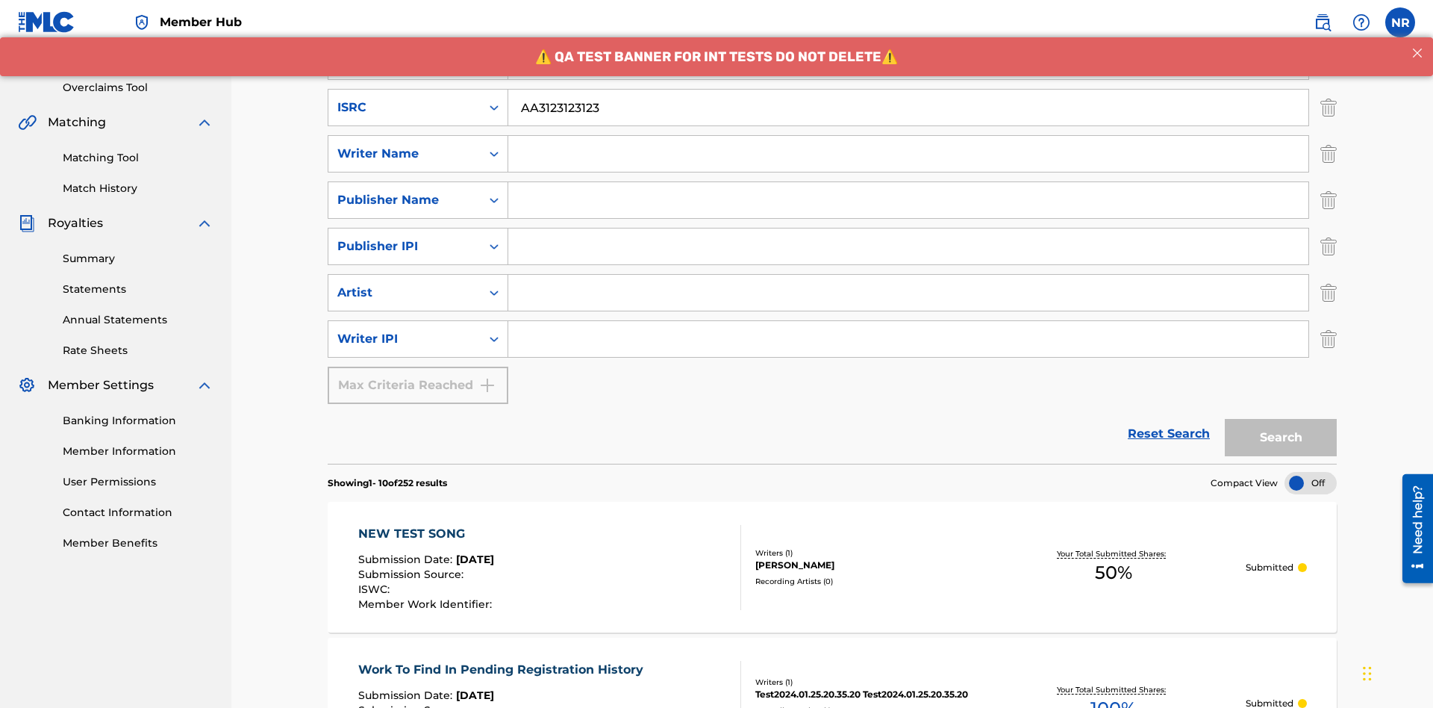
type input "AA3123123123"
click at [922, 33] on input "Search Form" at bounding box center [922, 15] width 828 height 36
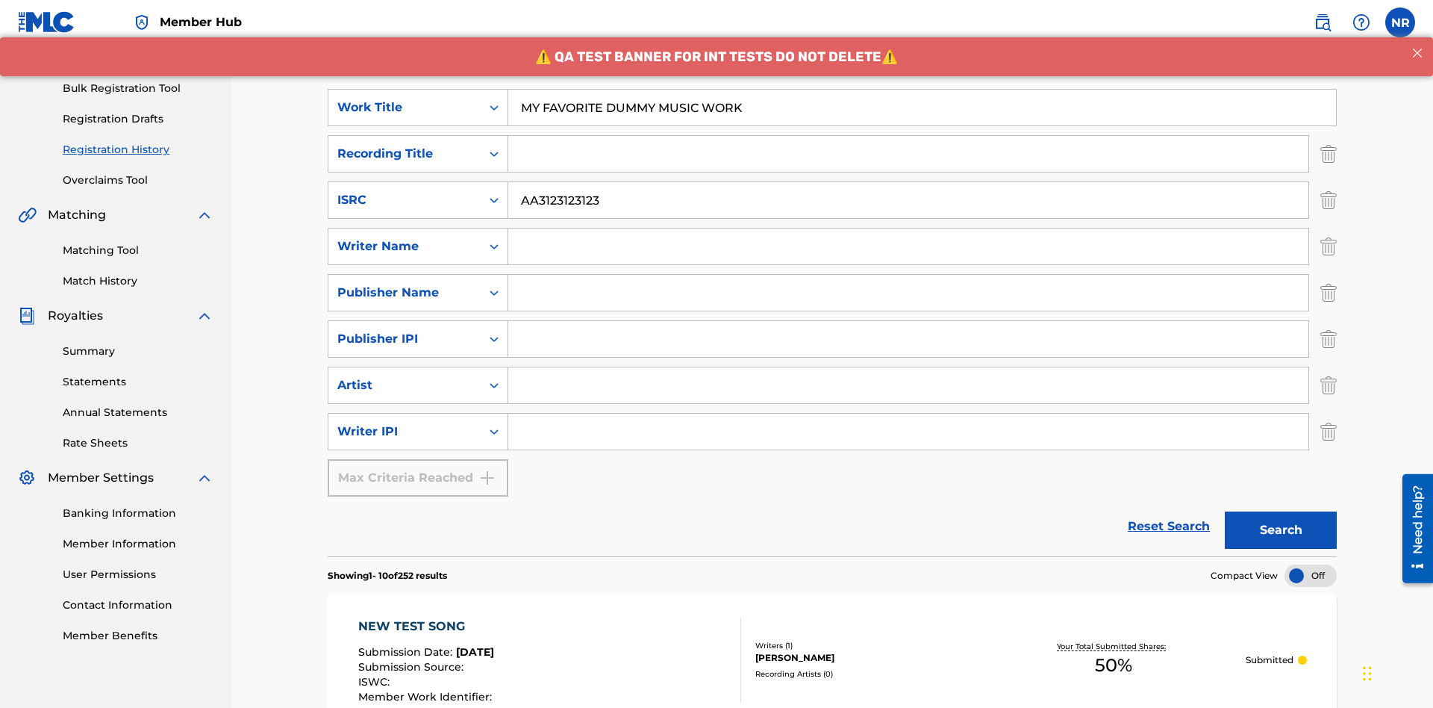
type input "MY FAVORITE DUMMY MUSIC WORK"
click at [908, 228] on input "Search Form" at bounding box center [908, 246] width 800 height 36
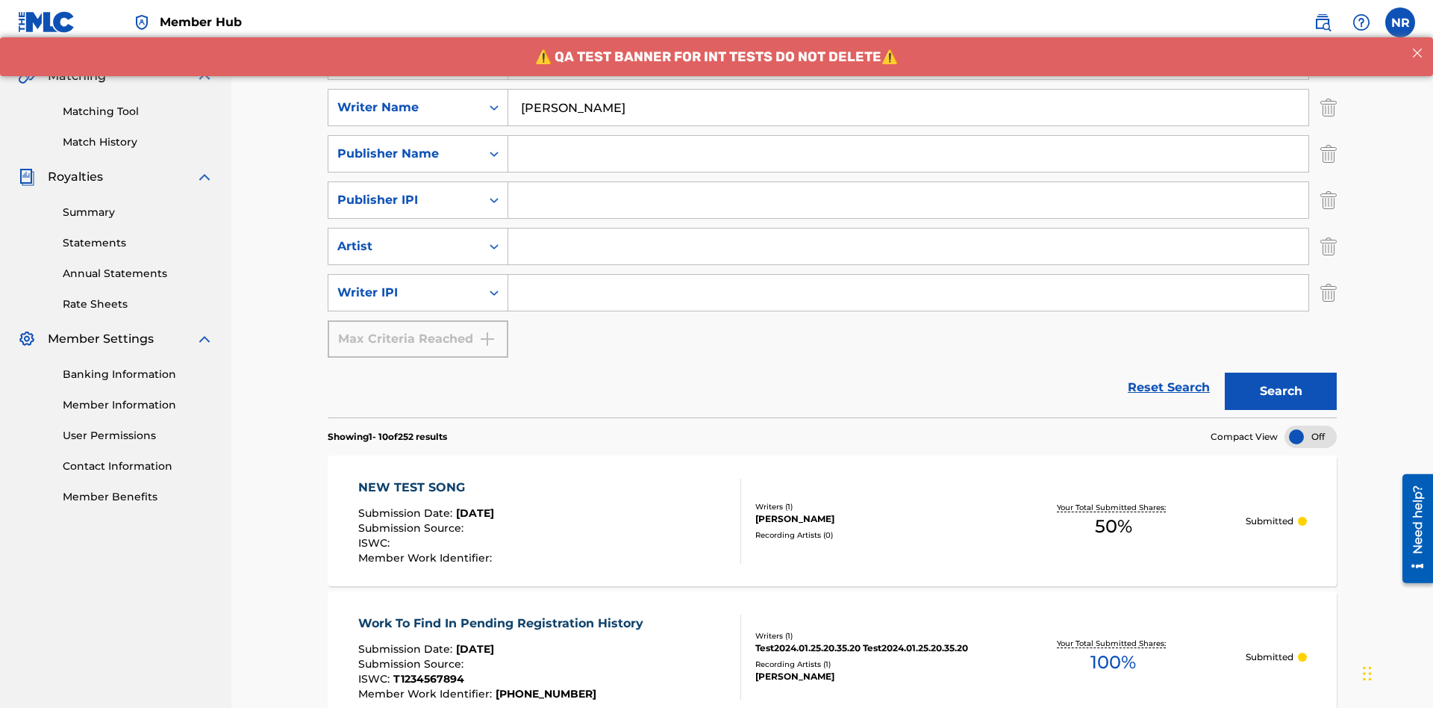
type input "[PERSON_NAME]"
click at [908, 275] on input "Search Form" at bounding box center [908, 293] width 800 height 36
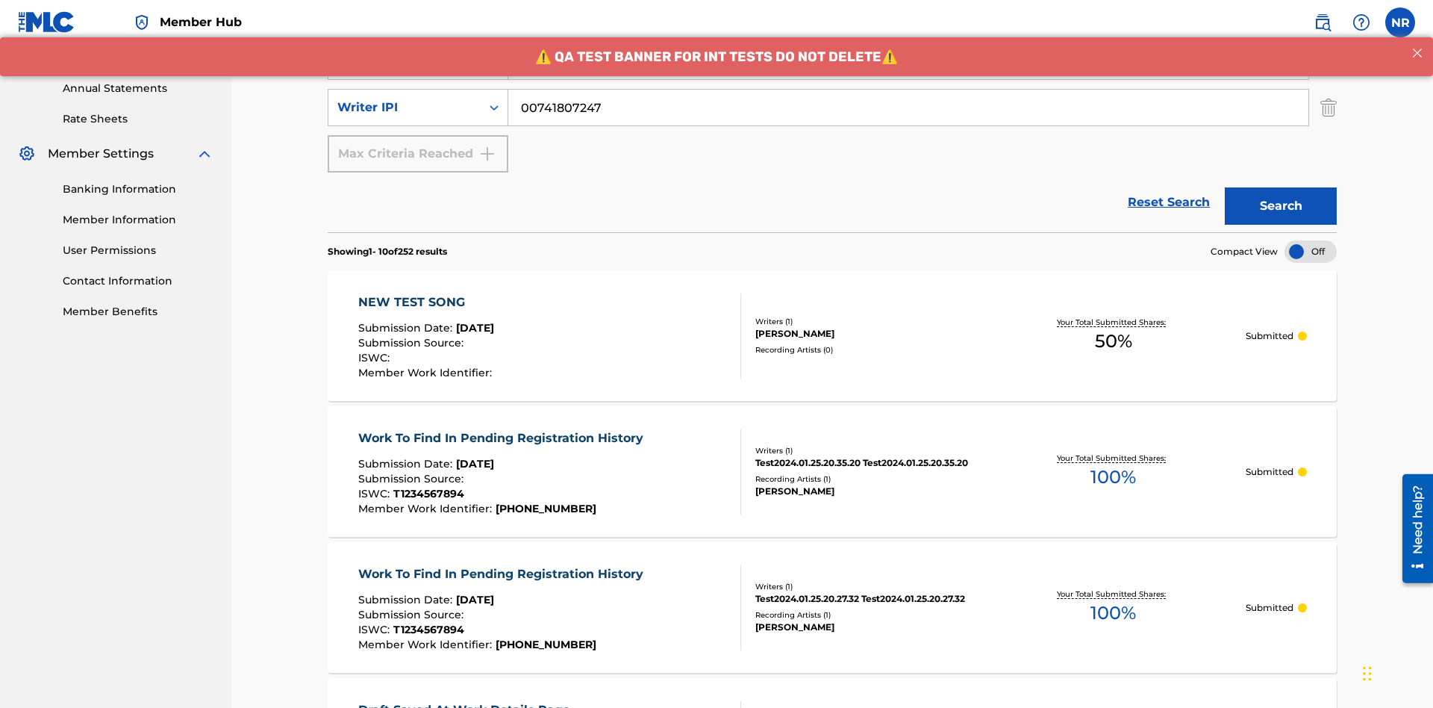
type input "00741807247"
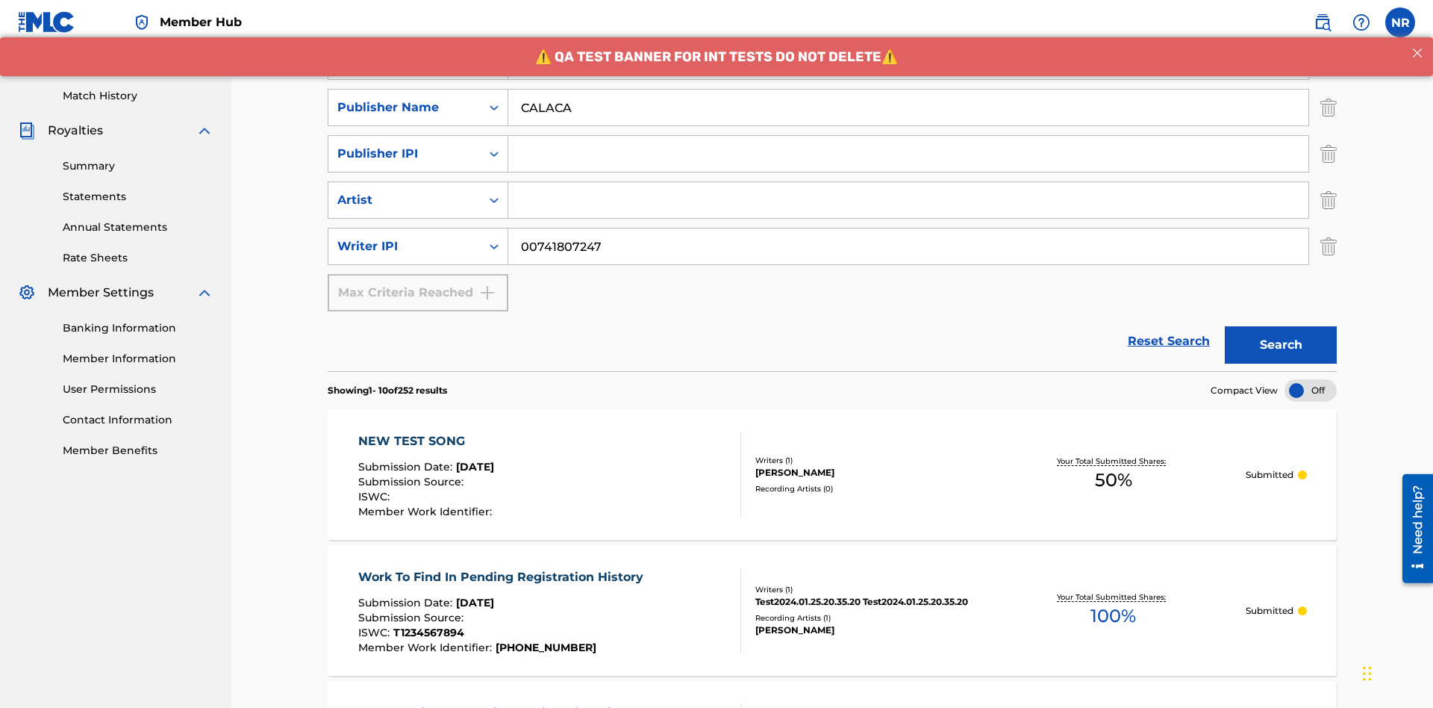
type input "CALACA"
click at [908, 136] on input "Search Form" at bounding box center [908, 154] width 800 height 36
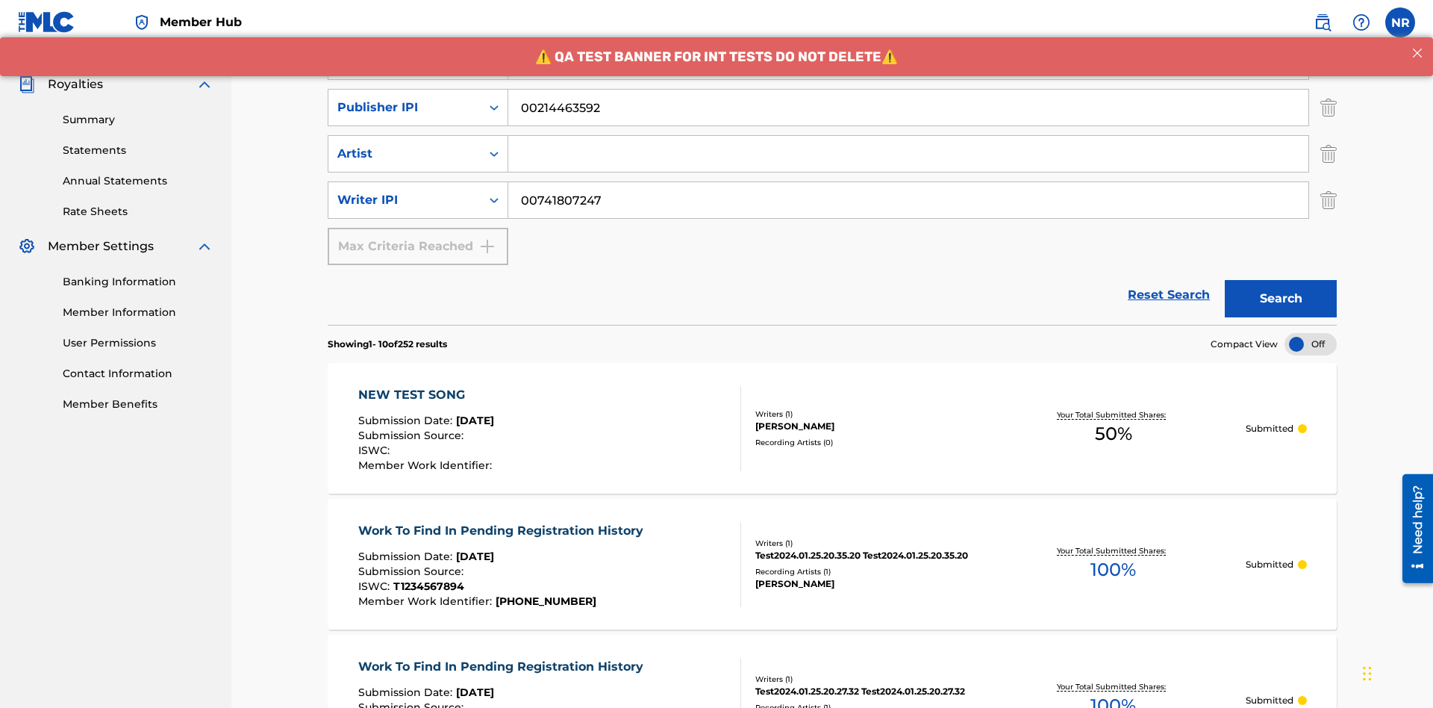
type input "00214463592"
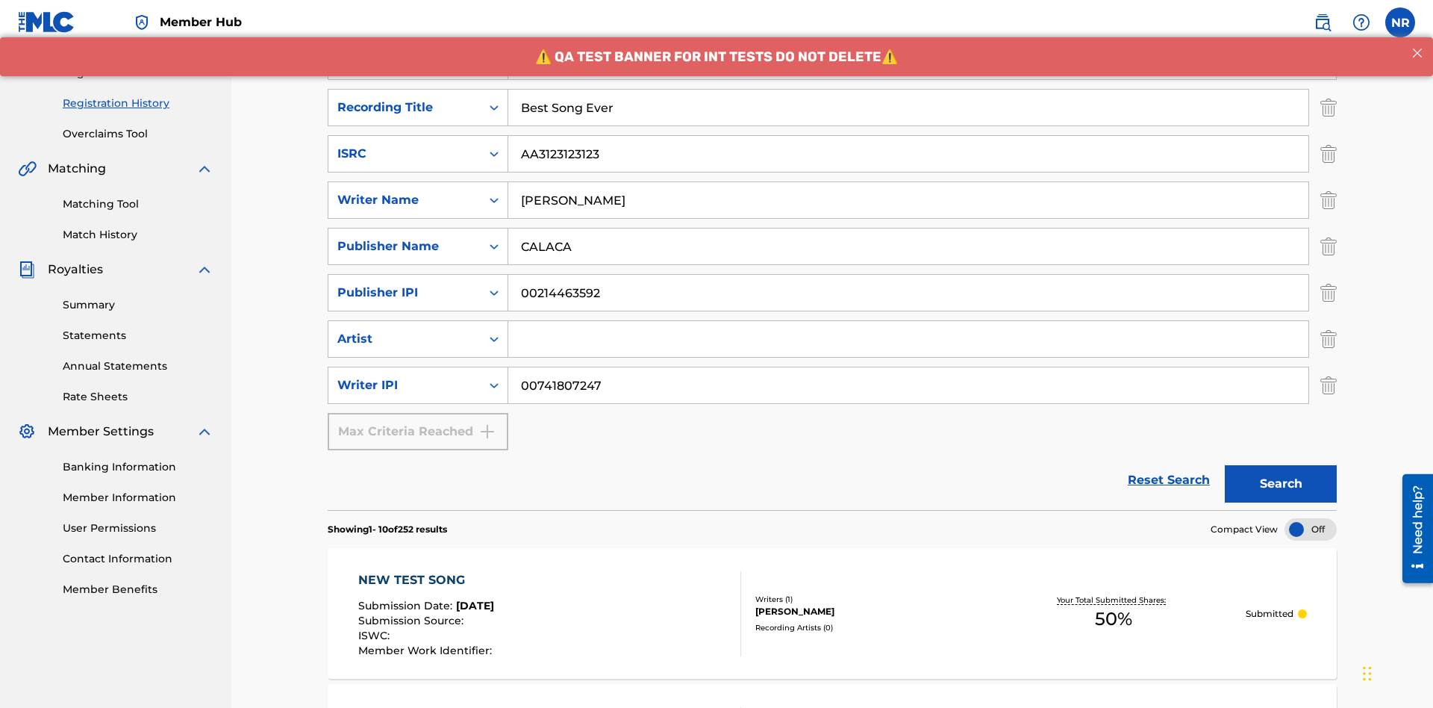
type input "Best Song Ever"
click at [908, 321] on input "Search Form" at bounding box center [908, 339] width 800 height 36
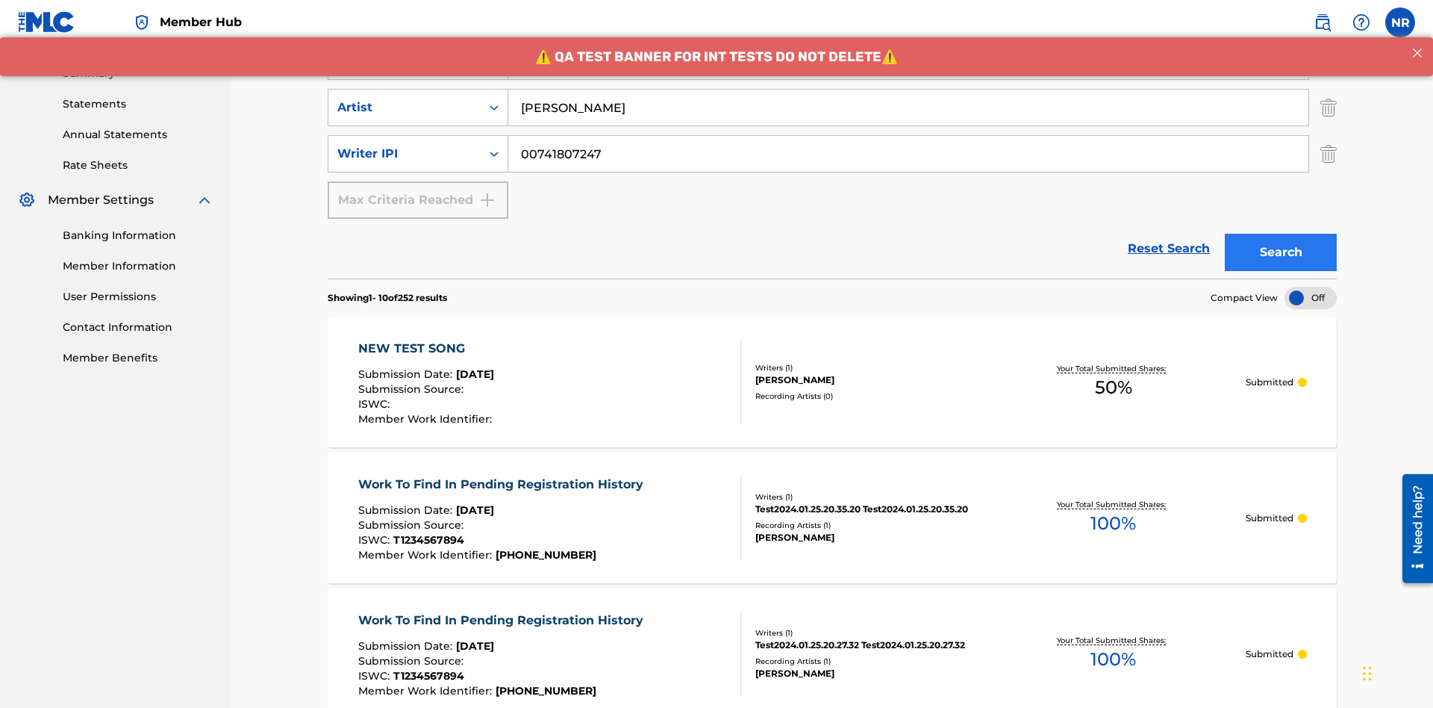
type input "[PERSON_NAME]"
click at [1281, 234] on button "Search" at bounding box center [1281, 252] width 112 height 37
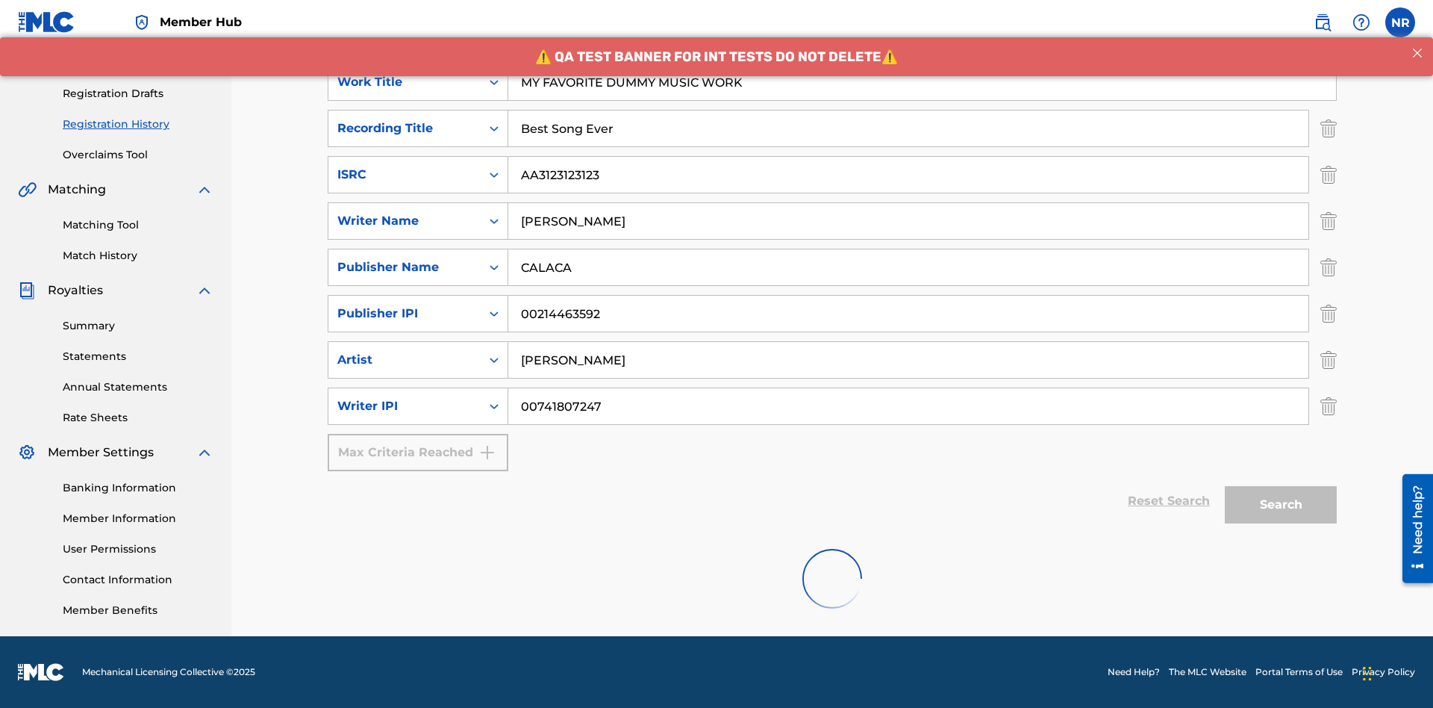
scroll to position [375, 0]
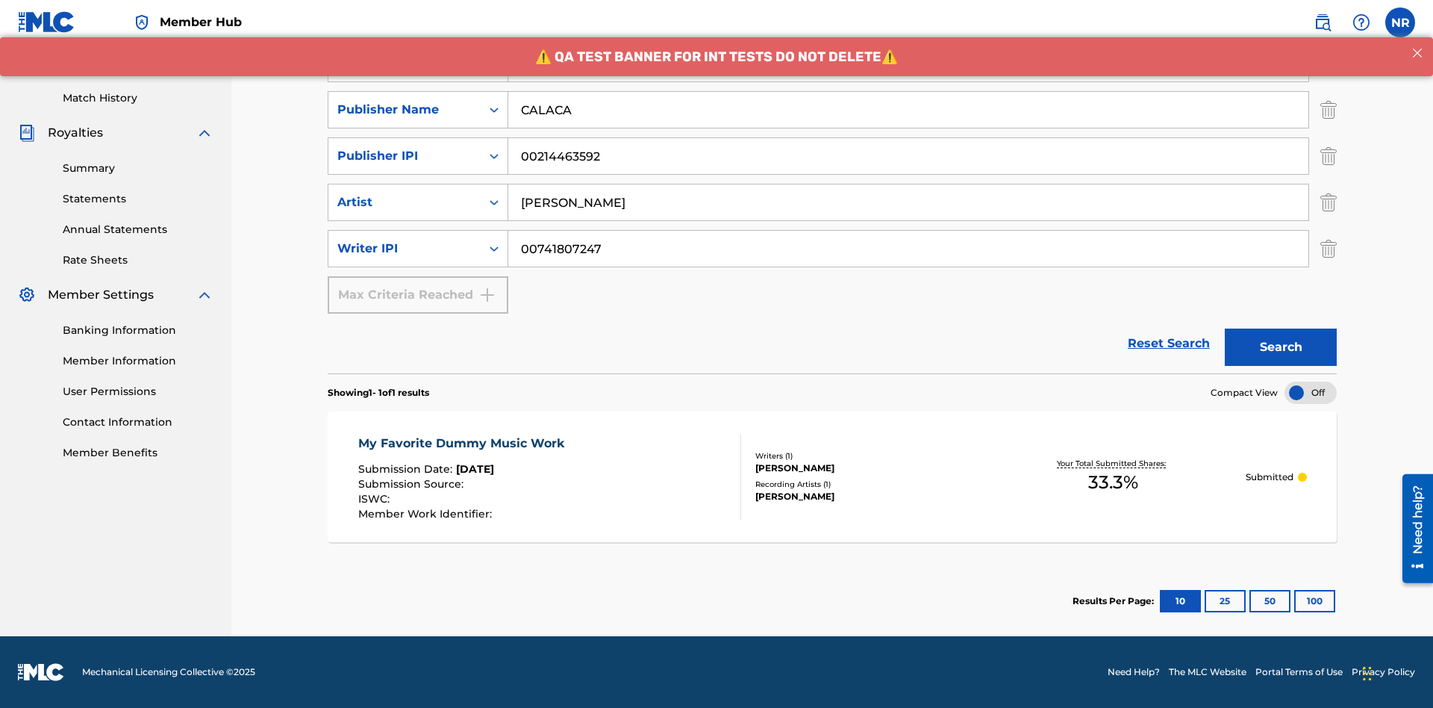
click at [463, 443] on div "My Favorite Dummy Music Work" at bounding box center [464, 443] width 213 height 18
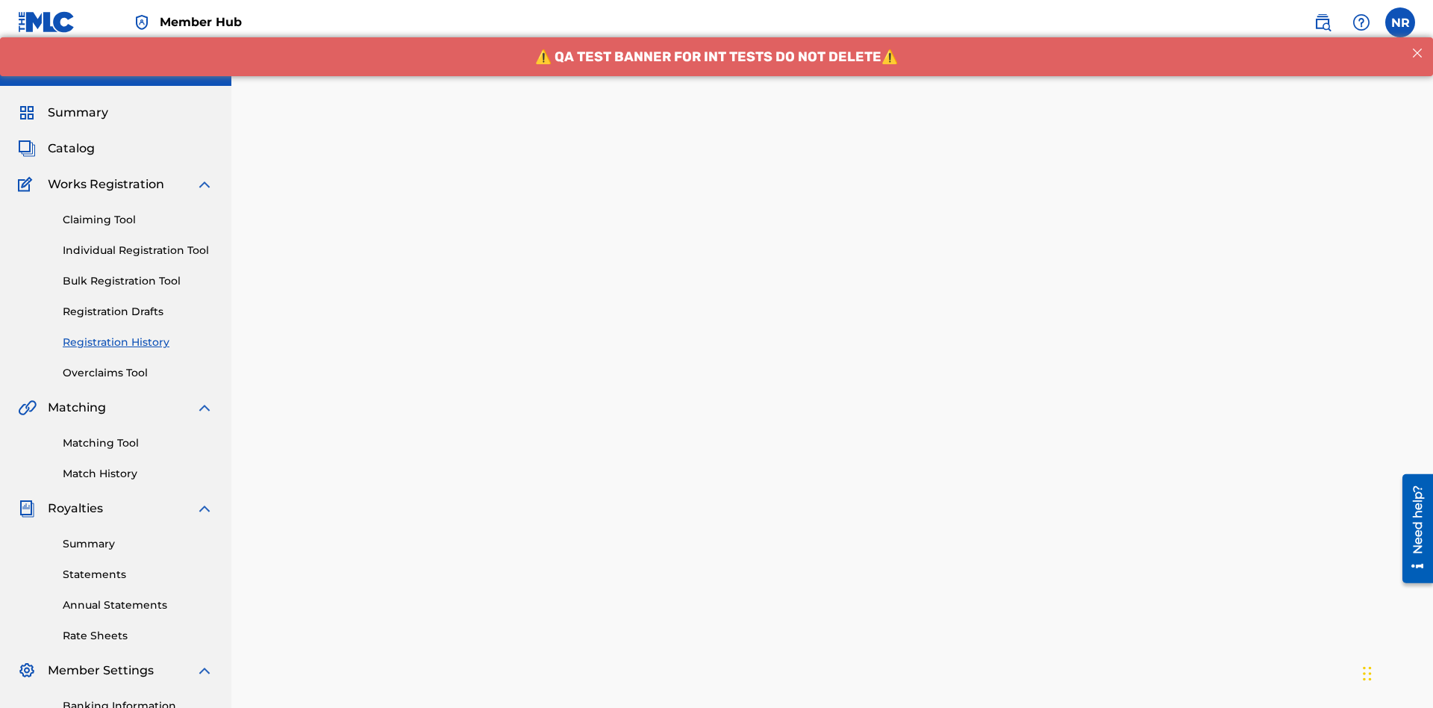
scroll to position [440, 0]
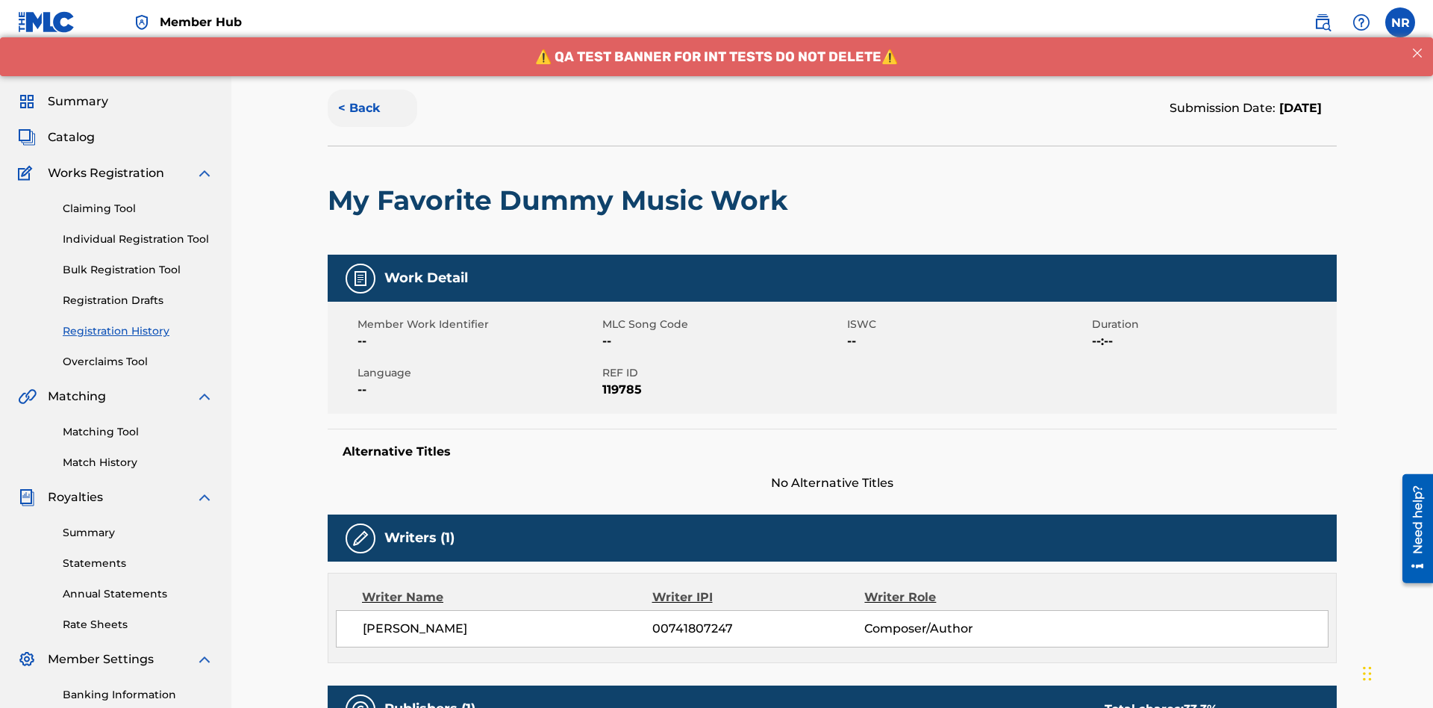
click at [372, 108] on button "< Back" at bounding box center [373, 108] width 90 height 37
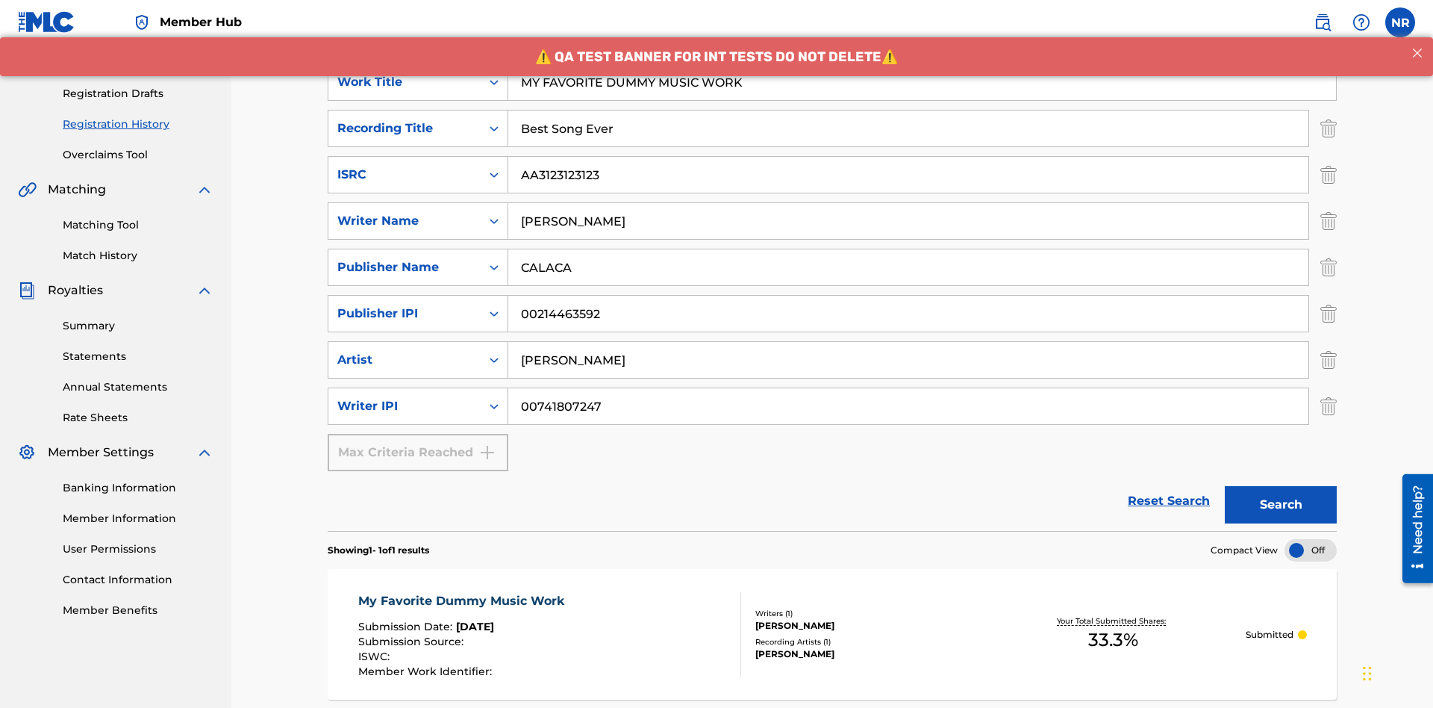
scroll to position [142, 0]
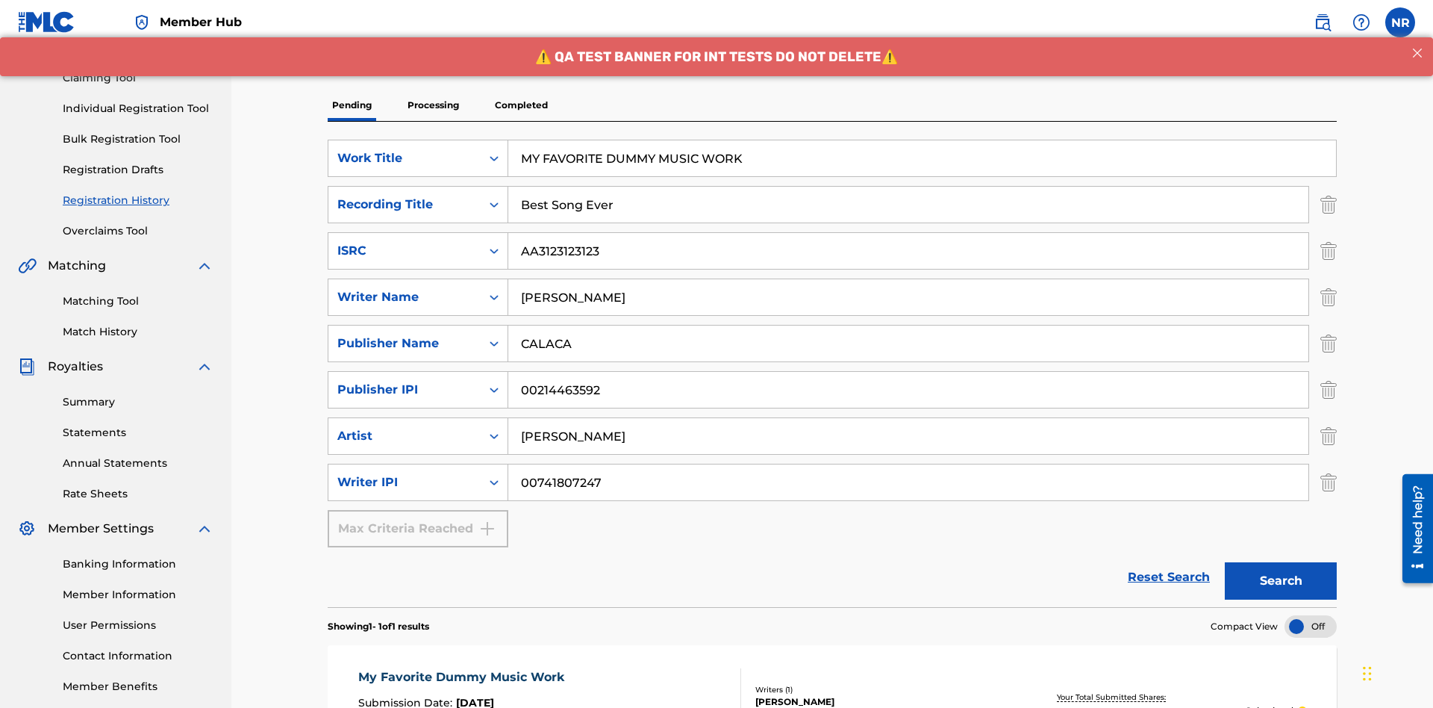
click at [433, 105] on p "Processing" at bounding box center [433, 105] width 60 height 31
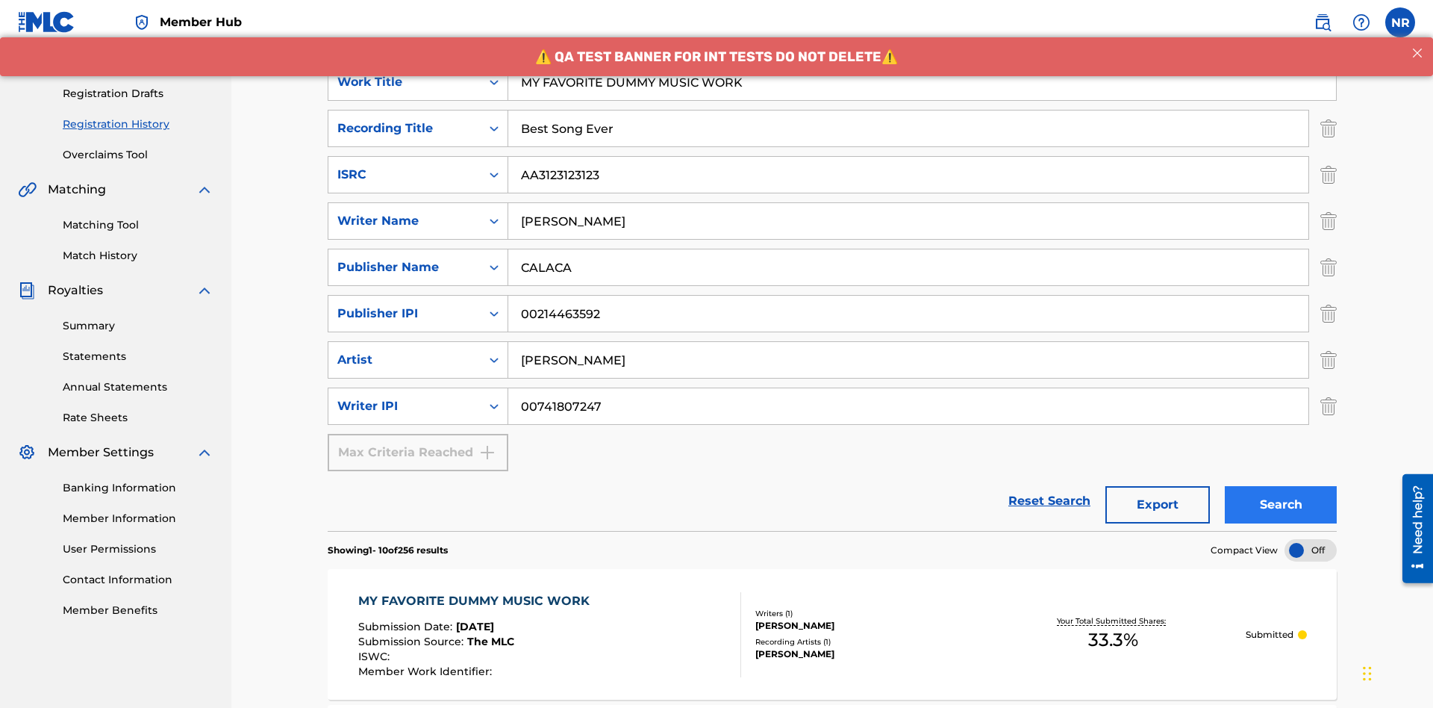
scroll to position [667, 0]
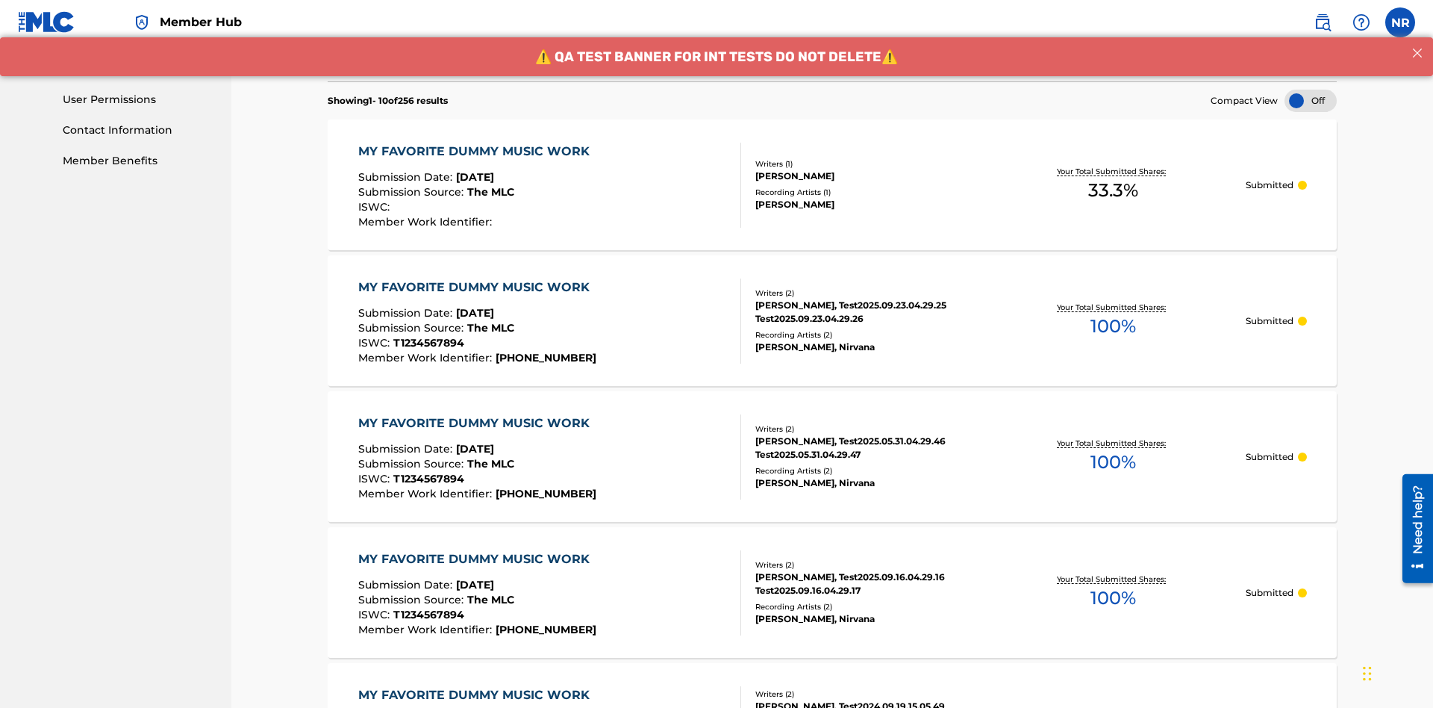
click at [475, 143] on div "MY FAVORITE DUMMY MUSIC WORK" at bounding box center [477, 152] width 239 height 18
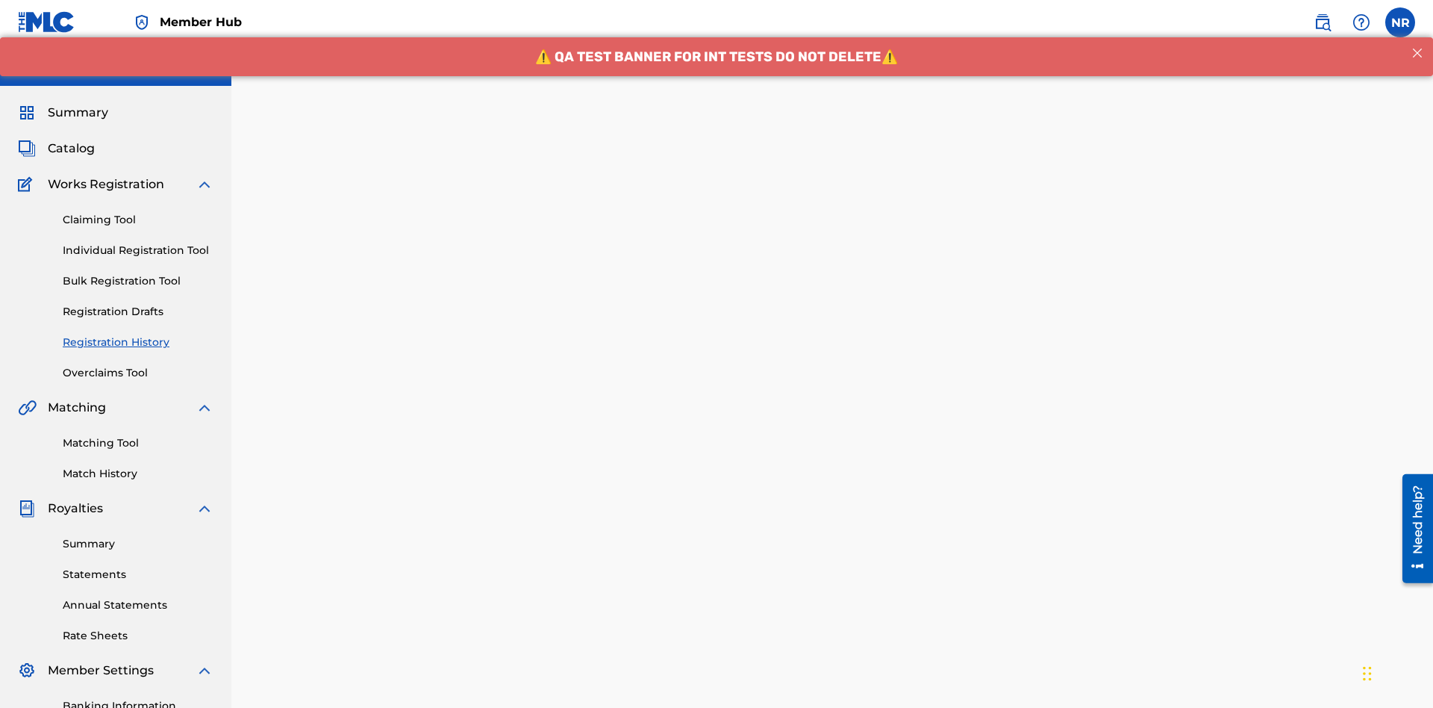
scroll to position [440, 0]
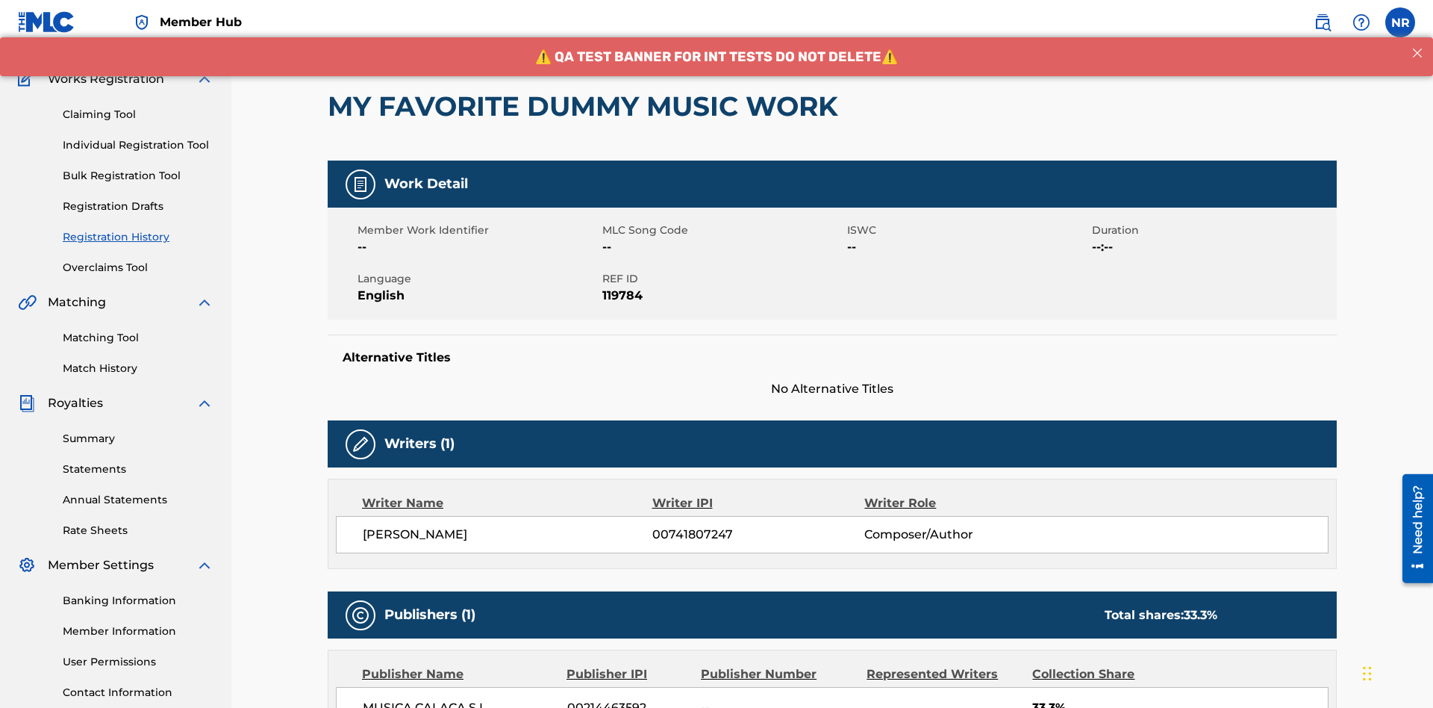
click at [372, 33] on button "< Back" at bounding box center [373, 14] width 90 height 37
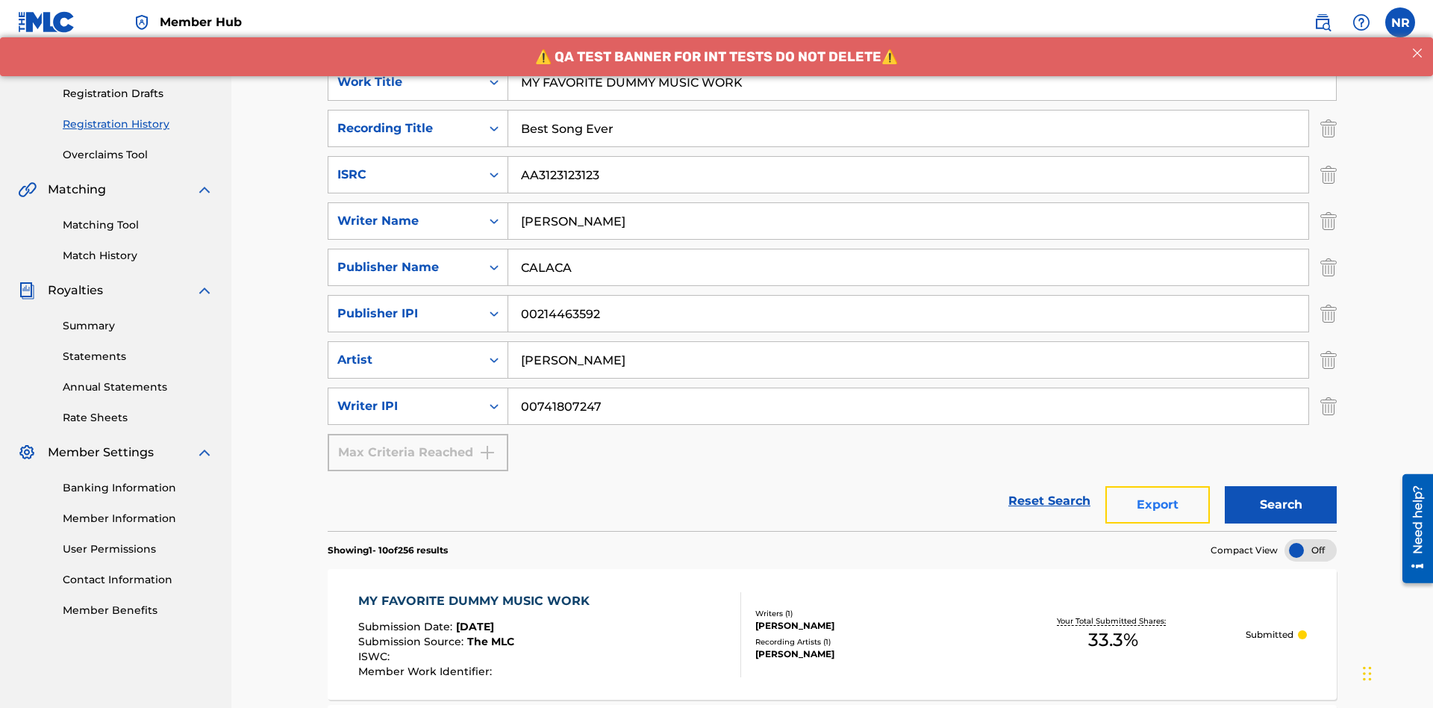
click at [1158, 486] on button "Export" at bounding box center [1157, 504] width 104 height 37
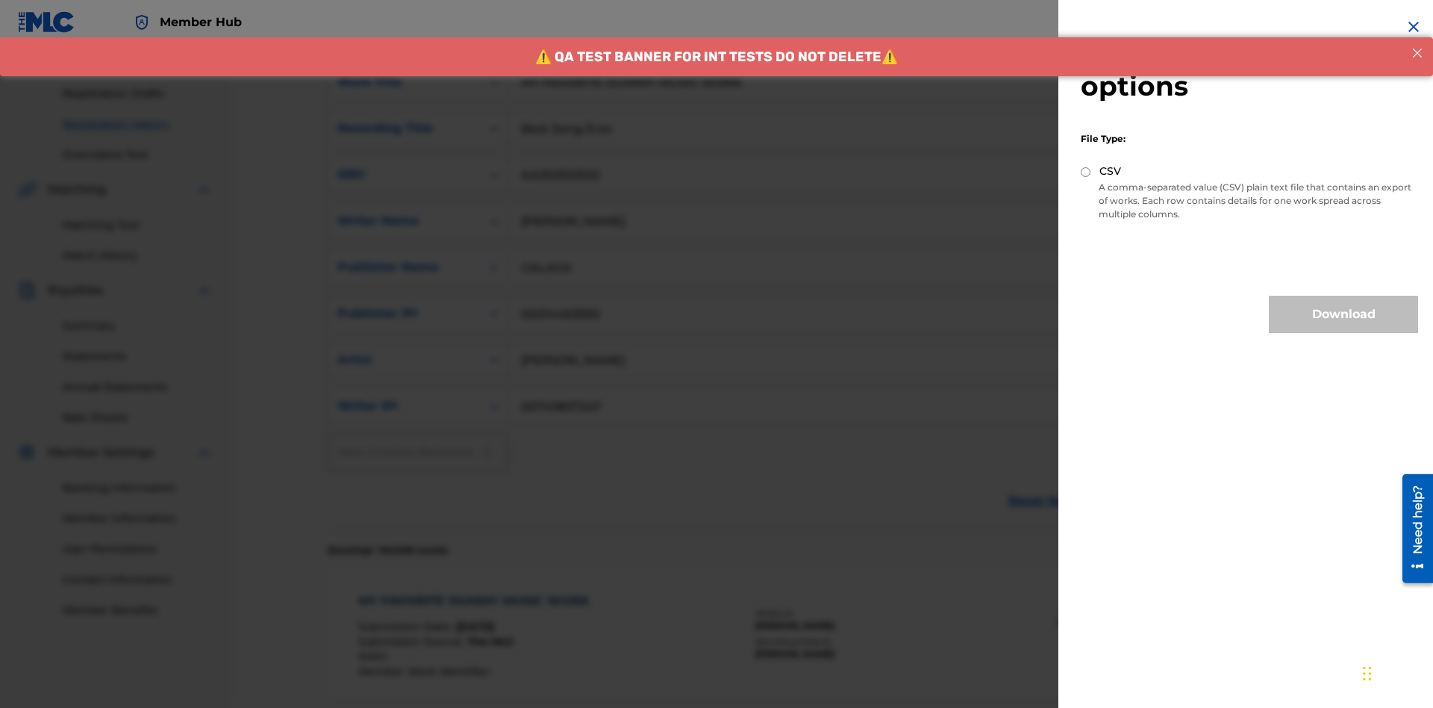
scroll to position [614, 0]
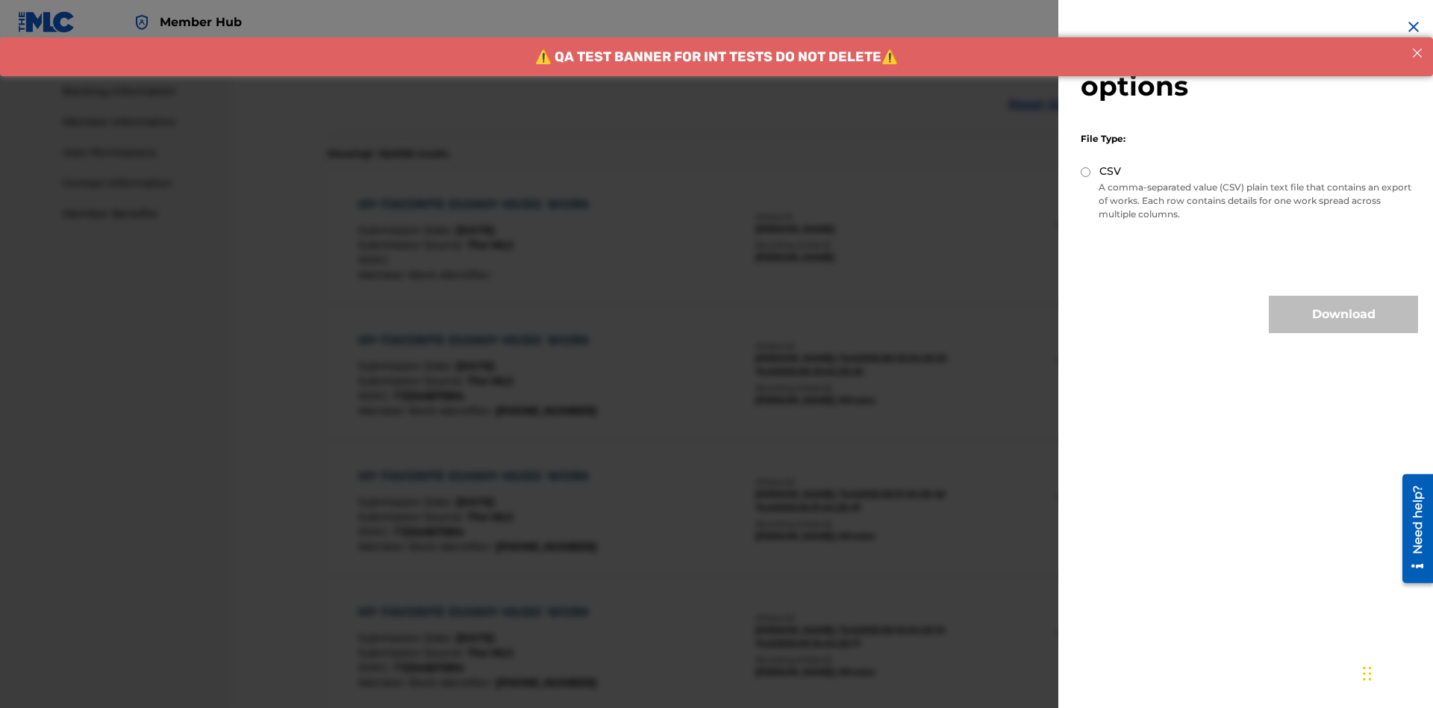
click at [1086, 172] on input "CSV" at bounding box center [1086, 172] width 10 height 10
radio input "true"
click at [1343, 314] on button "Download" at bounding box center [1343, 314] width 149 height 37
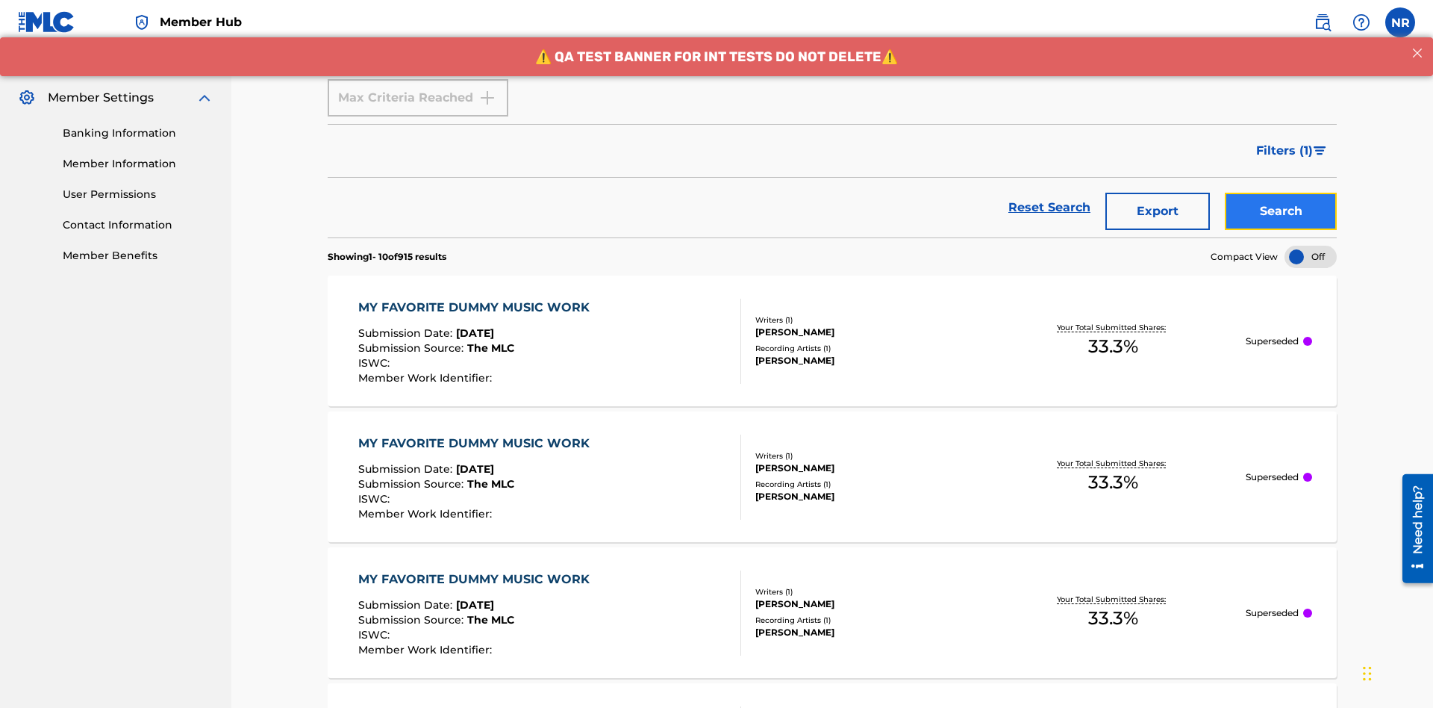
click at [1281, 193] on button "Search" at bounding box center [1281, 211] width 112 height 37
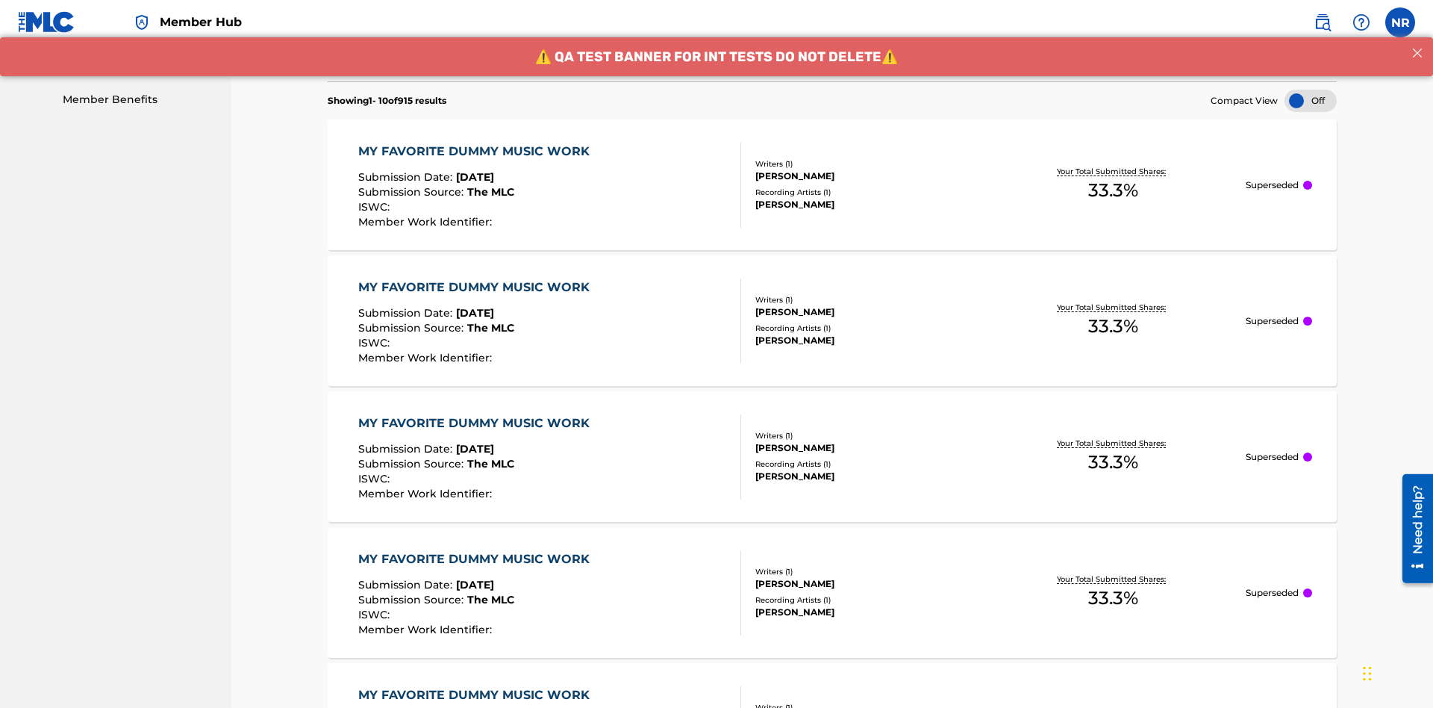
click at [475, 143] on div "MY FAVORITE DUMMY MUSIC WORK" at bounding box center [477, 152] width 239 height 18
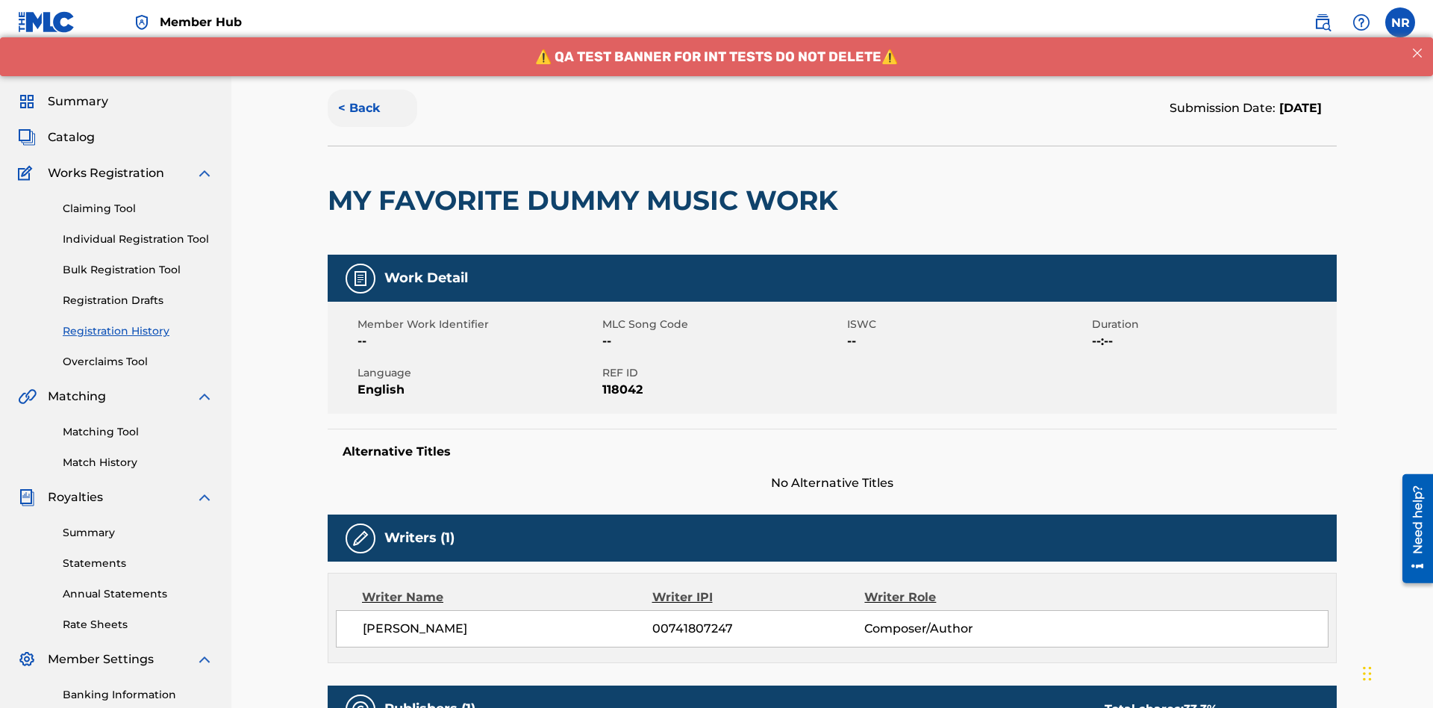
click at [372, 108] on button "< Back" at bounding box center [373, 108] width 90 height 37
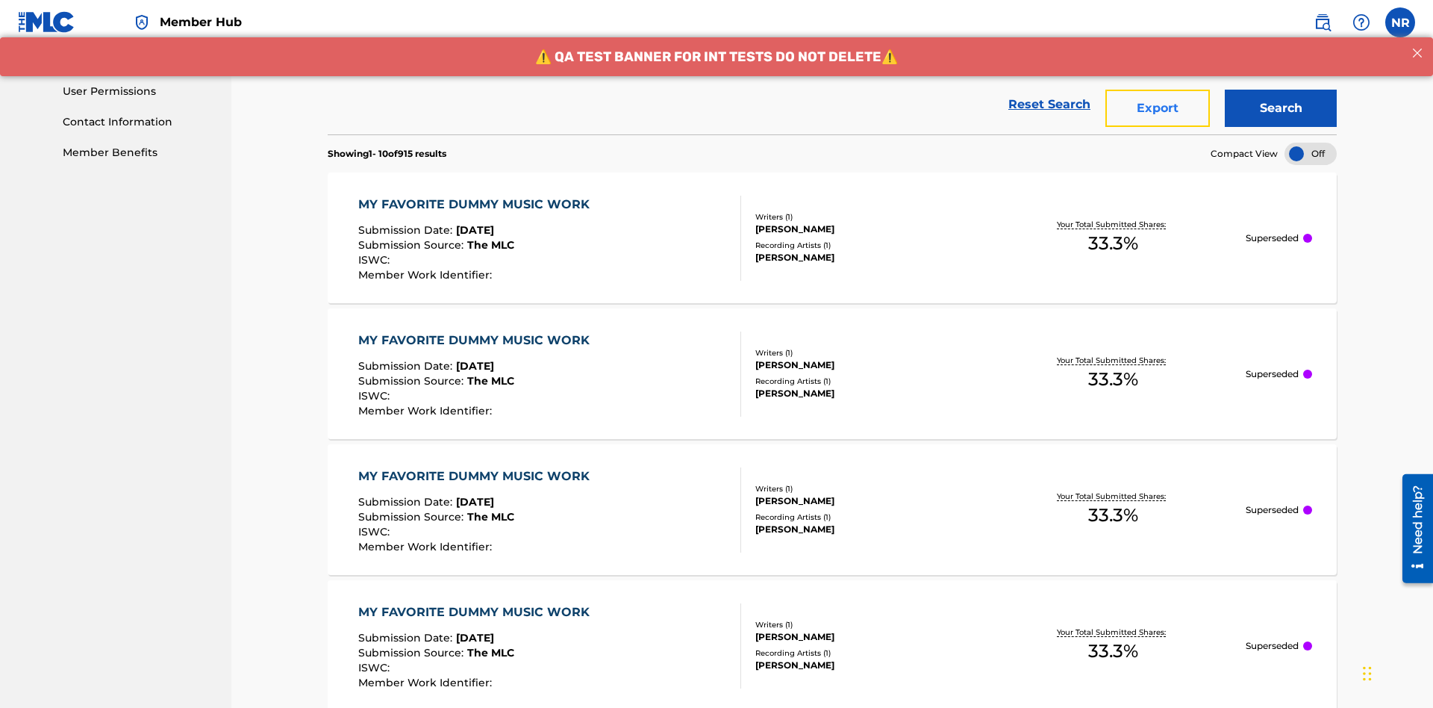
click at [1158, 108] on button "Export" at bounding box center [1157, 108] width 104 height 37
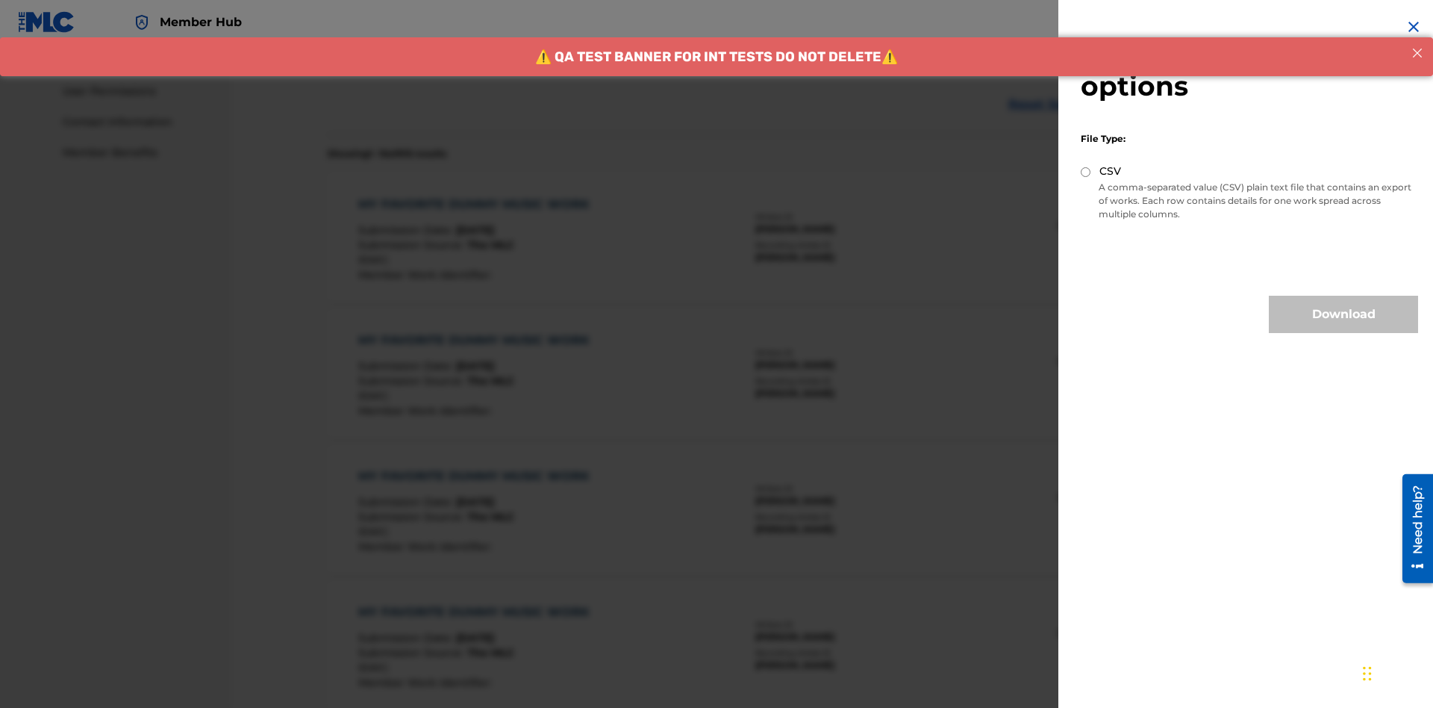
click at [1086, 172] on input "CSV" at bounding box center [1086, 172] width 10 height 10
radio input "true"
click at [1343, 314] on button "Download" at bounding box center [1343, 314] width 149 height 37
